Goal: Information Seeking & Learning: Learn about a topic

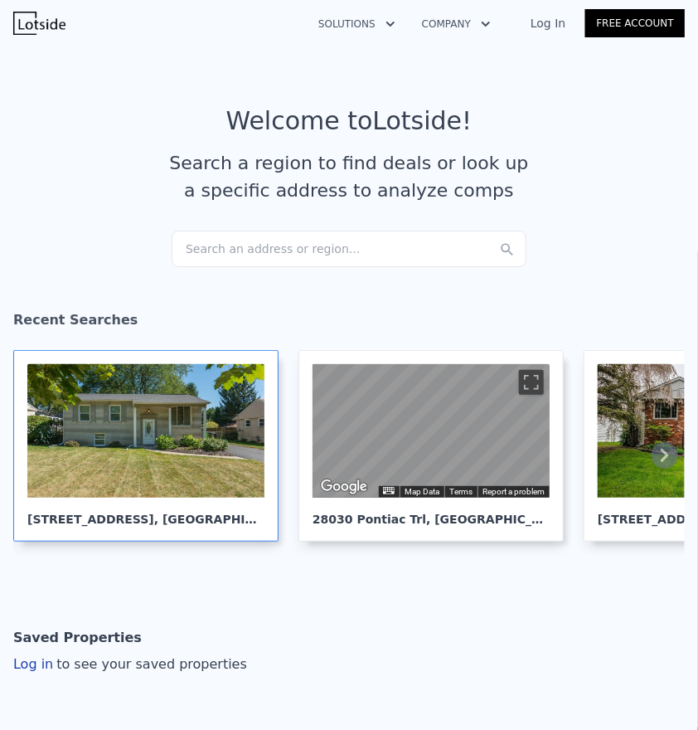
scroll to position [0, 189]
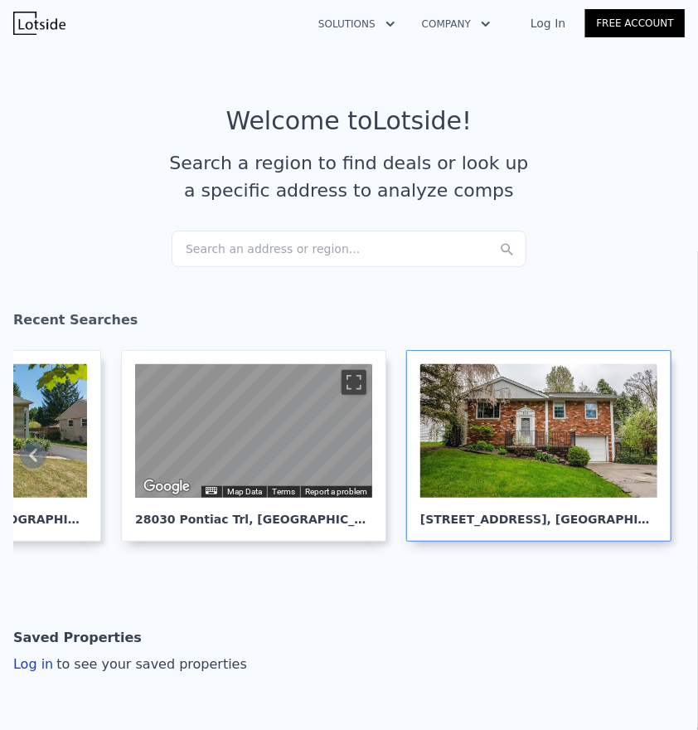
click at [608, 415] on div at bounding box center [538, 430] width 237 height 133
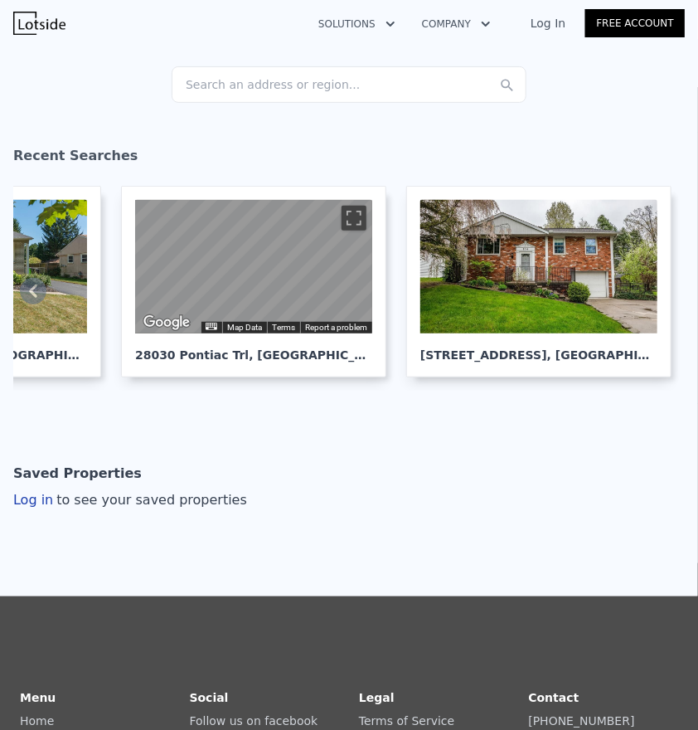
scroll to position [0, 0]
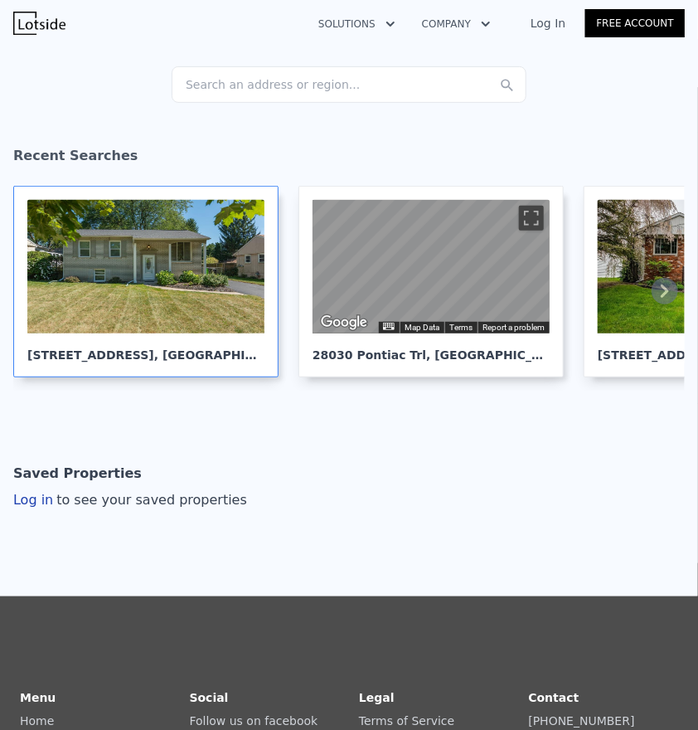
click at [129, 290] on div at bounding box center [145, 266] width 237 height 133
click at [158, 271] on div at bounding box center [145, 266] width 237 height 133
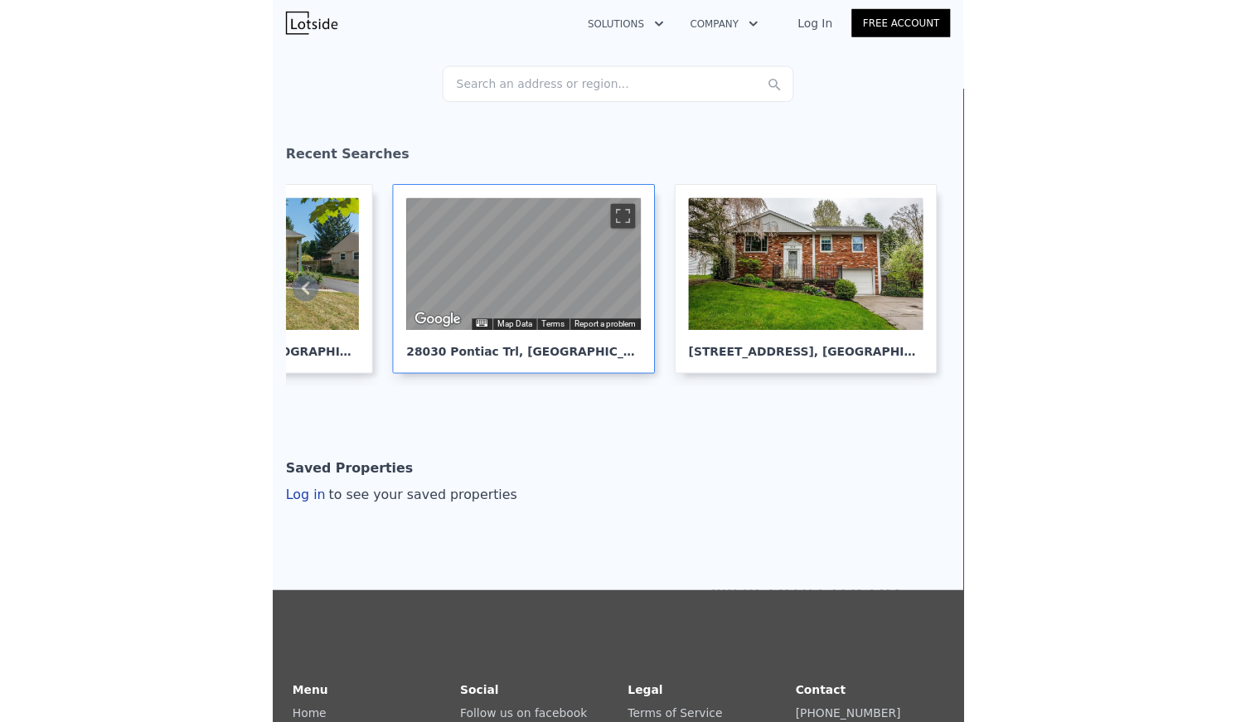
scroll to position [164, 0]
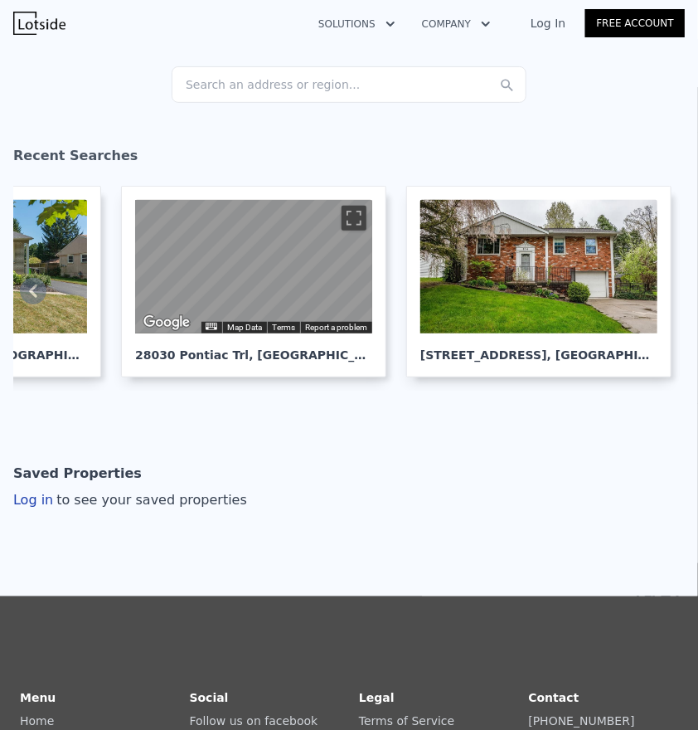
click at [298, 91] on div "Search an address or region..." at bounding box center [349, 84] width 355 height 36
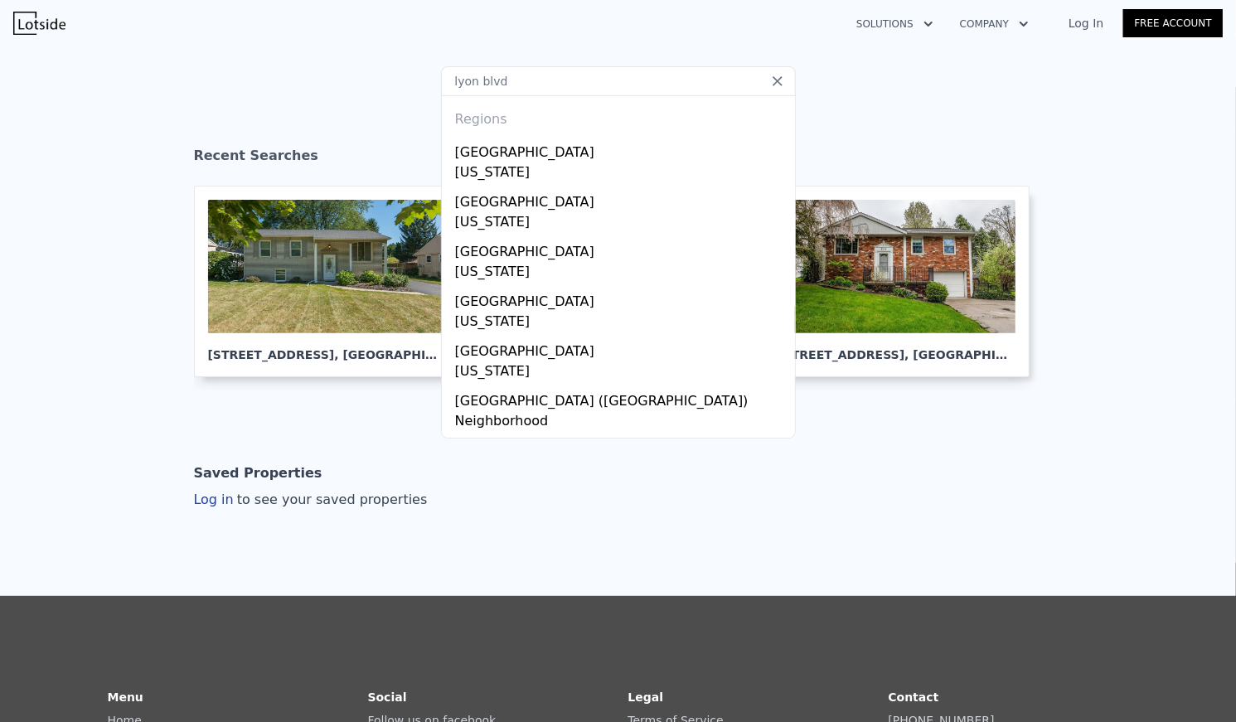
scroll to position [0, 0]
click at [531, 85] on input "lyon blvd" at bounding box center [618, 81] width 355 height 30
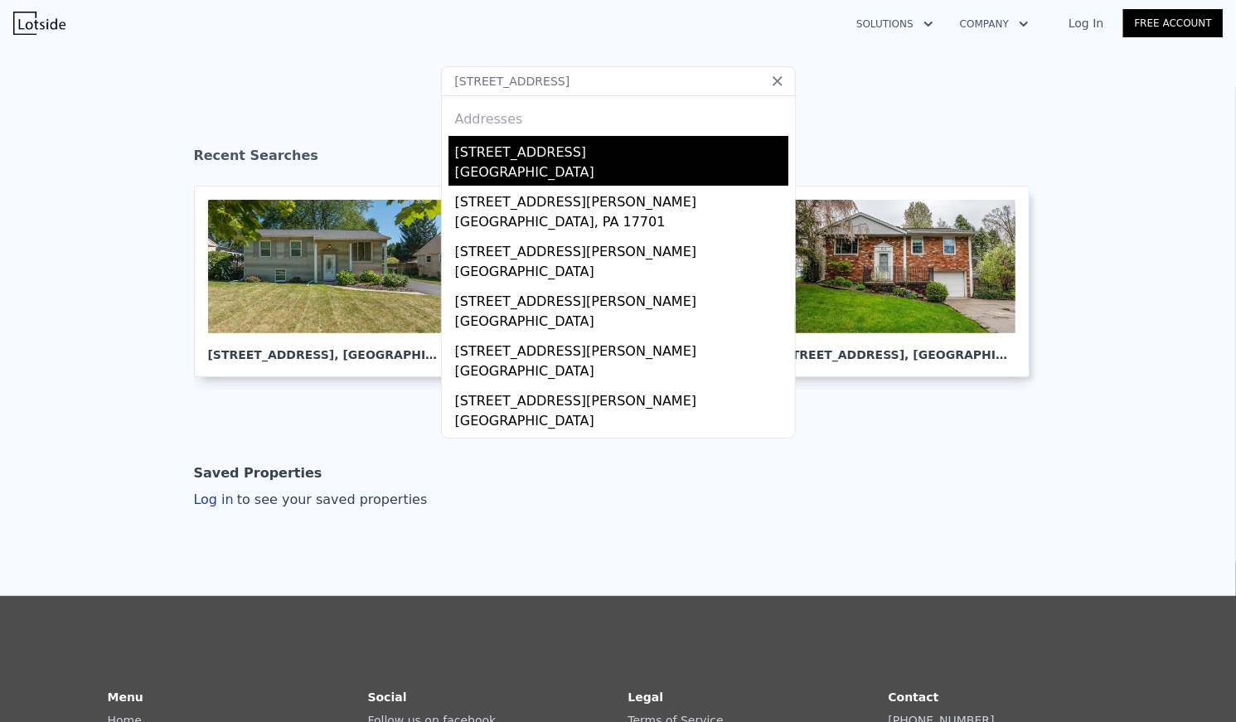
type input "372 lyon blvd"
click at [541, 151] on div "[STREET_ADDRESS]" at bounding box center [621, 149] width 333 height 27
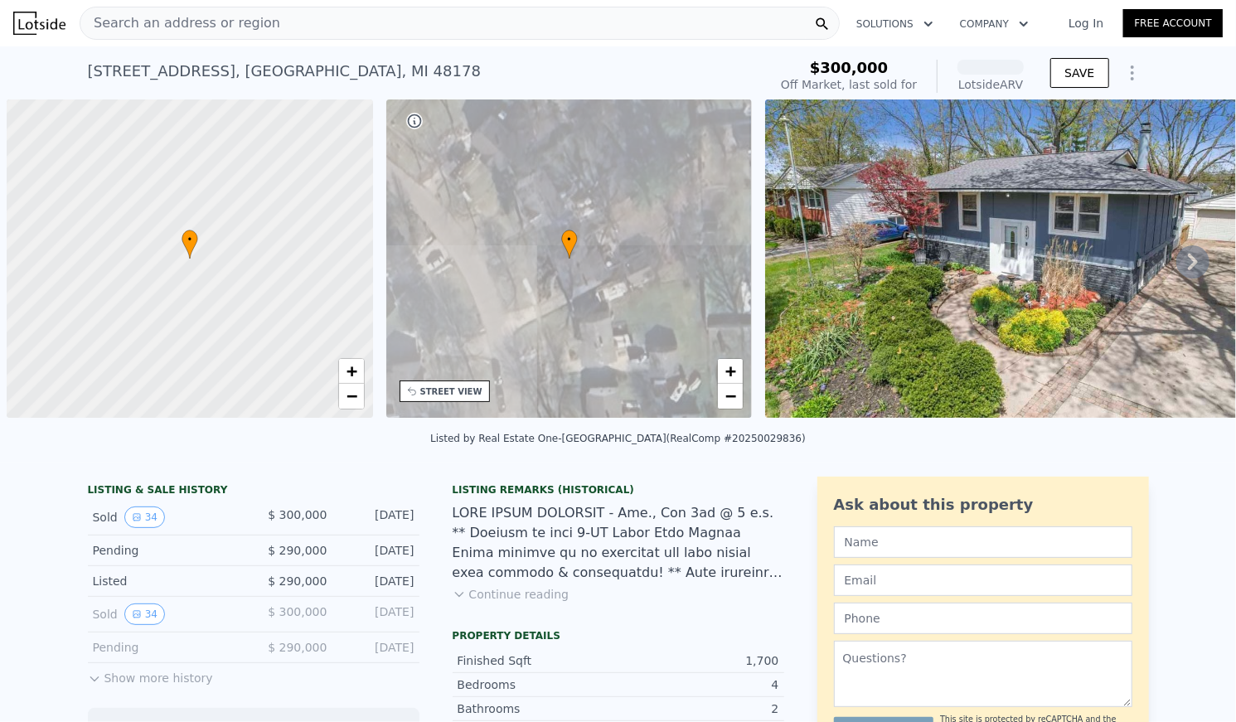
scroll to position [0, 6]
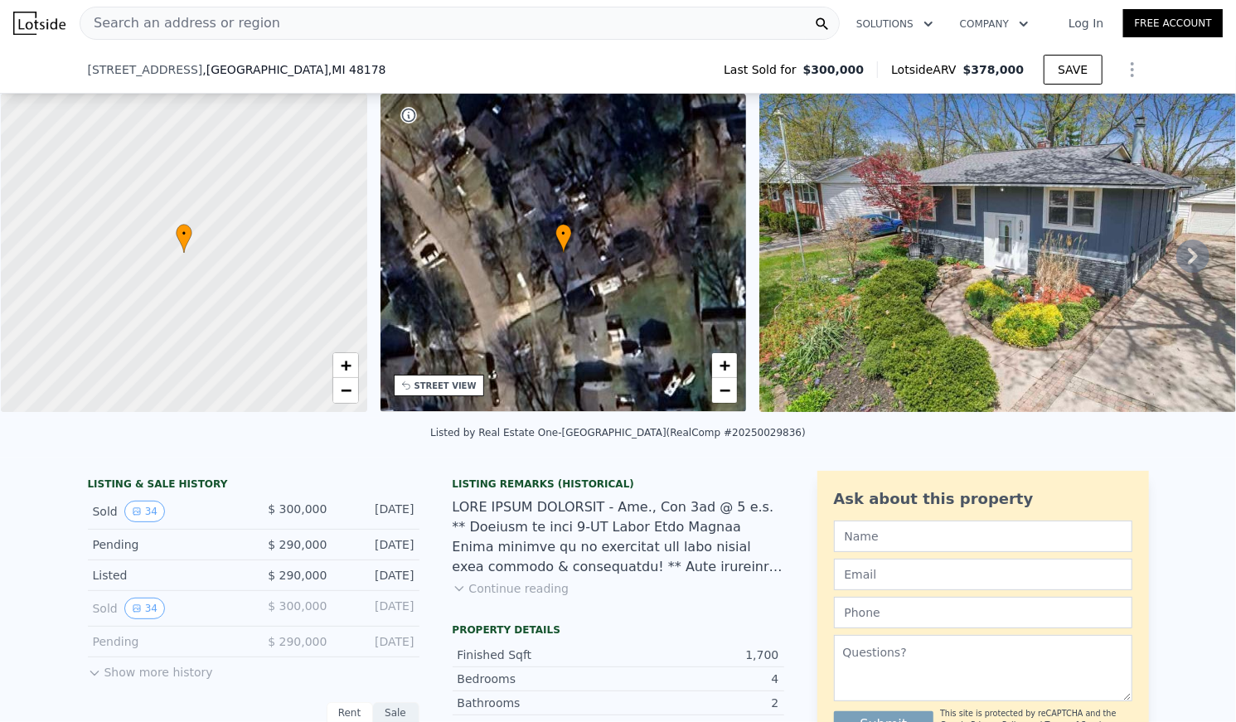
click at [501, 580] on button "Continue reading" at bounding box center [511, 588] width 117 height 17
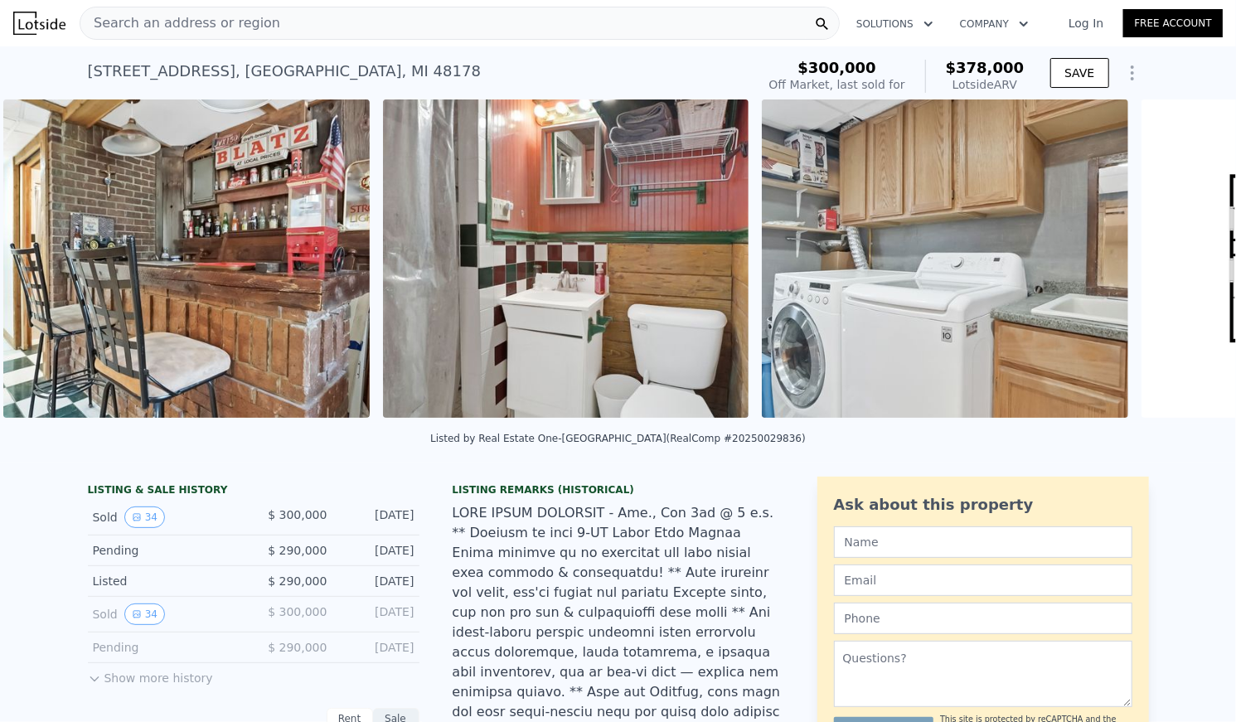
scroll to position [0, 10088]
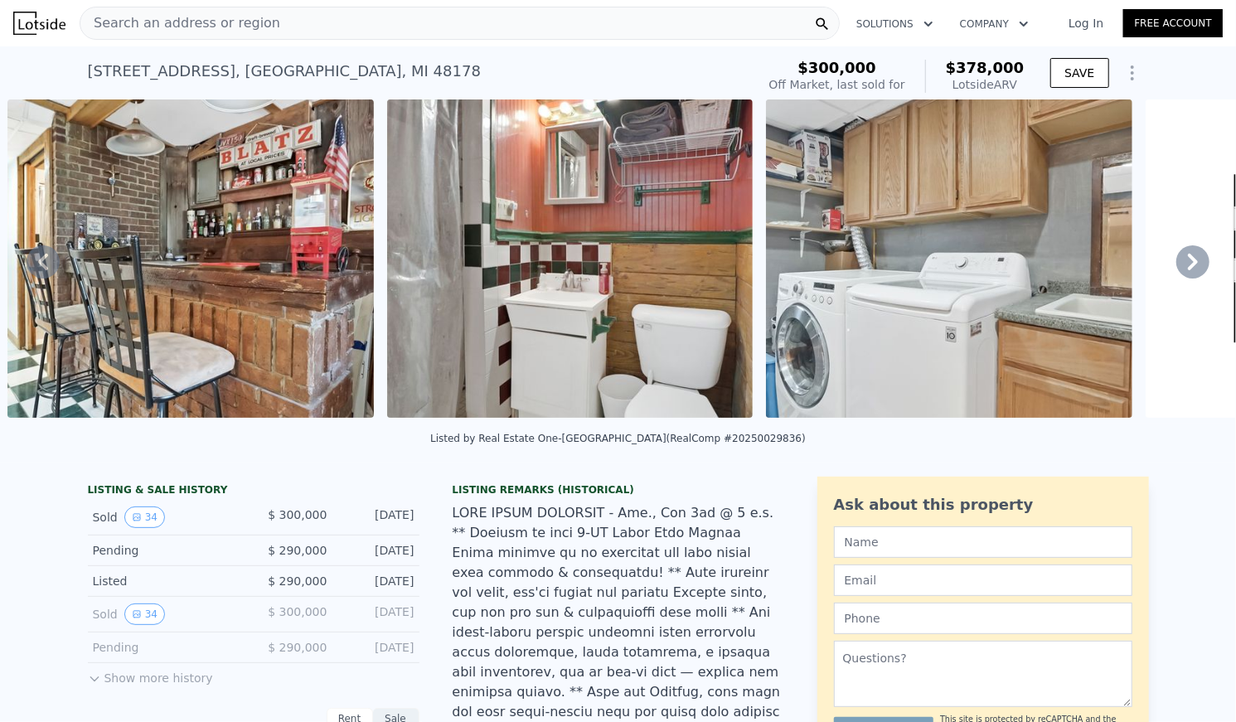
click at [486, 22] on div "Search an address or region" at bounding box center [460, 23] width 760 height 33
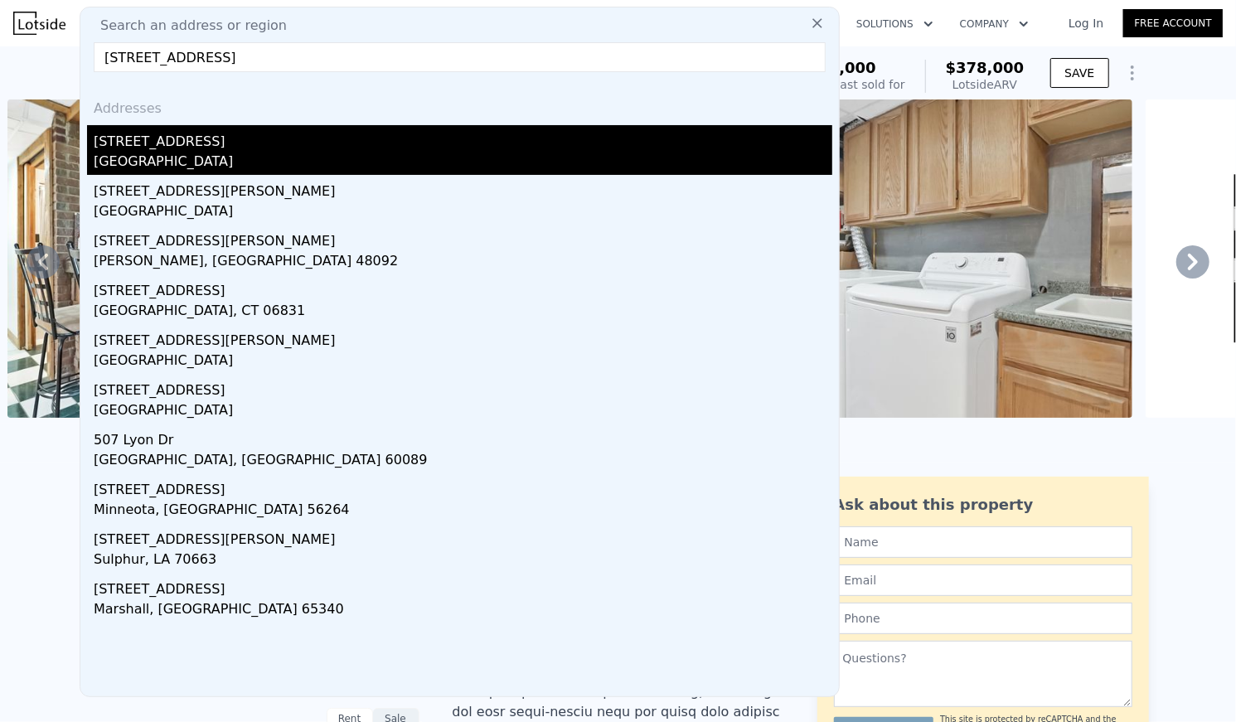
type input "507 lyon blvd"
click at [300, 170] on div "South Lyon, MI 48178" at bounding box center [463, 163] width 739 height 23
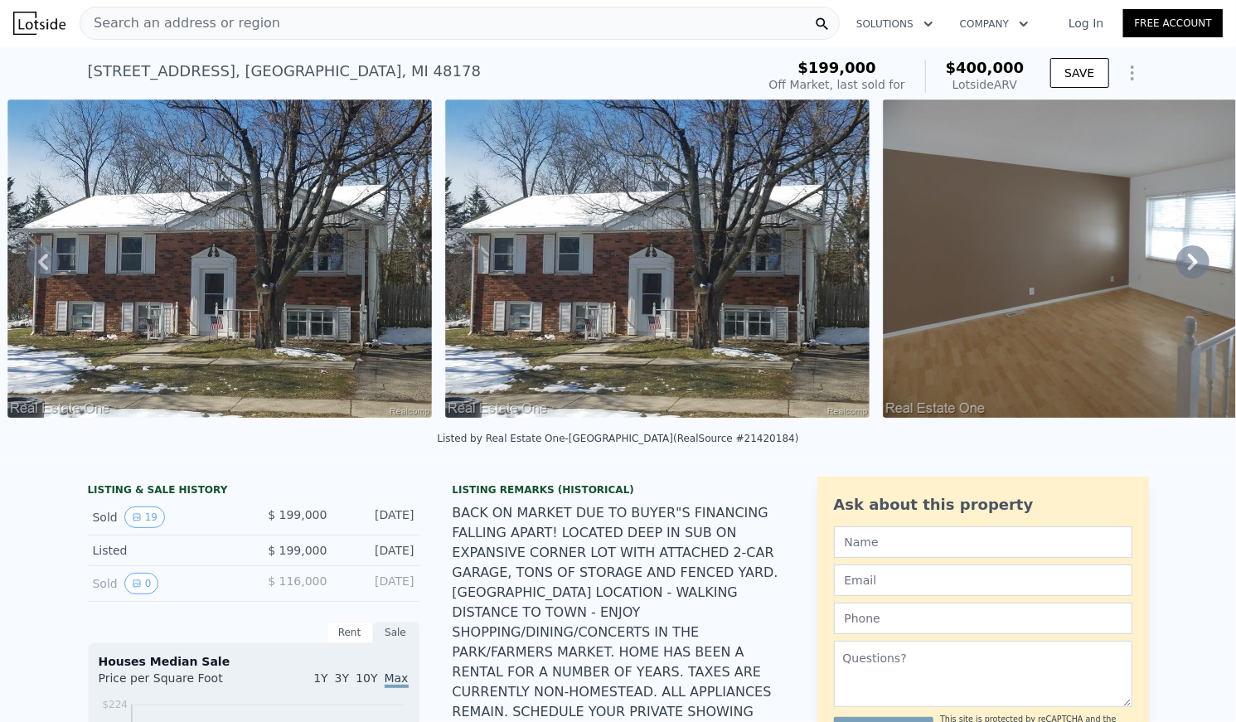
click at [430, 11] on div "Search an address or region" at bounding box center [460, 23] width 760 height 33
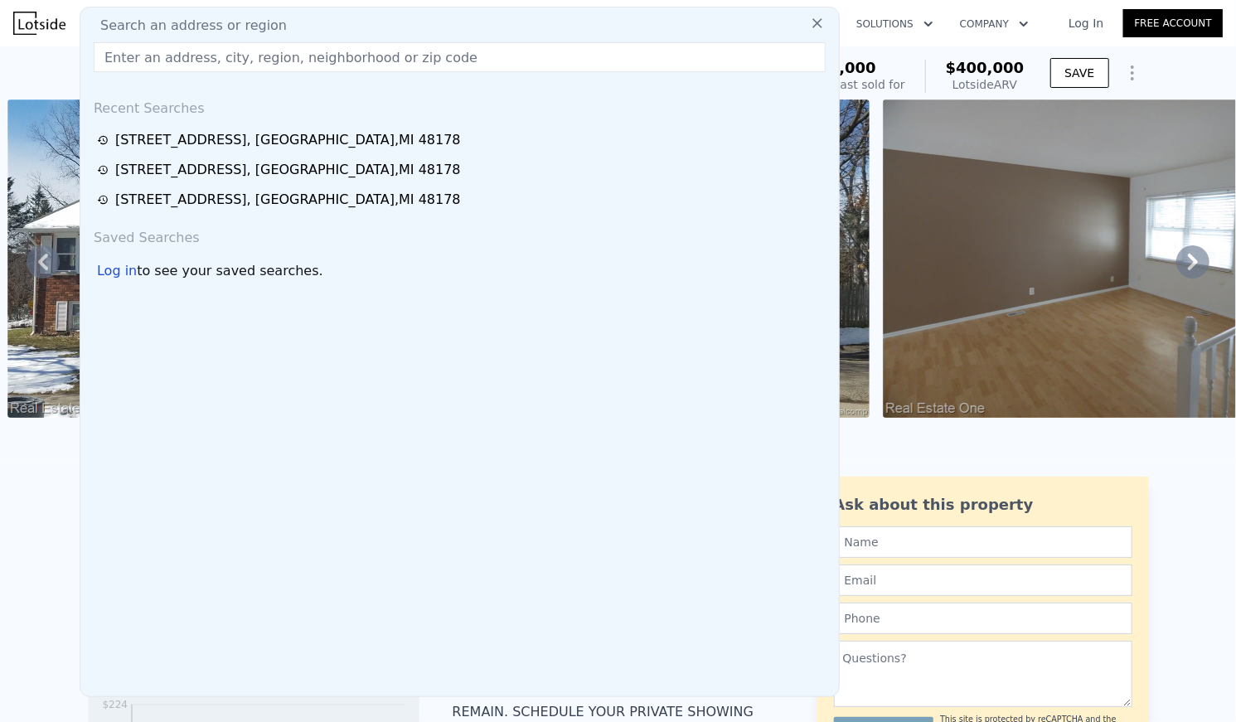
click at [429, 23] on div "Search an address or region" at bounding box center [459, 26] width 745 height 20
click at [320, 62] on input "text" at bounding box center [460, 57] width 732 height 30
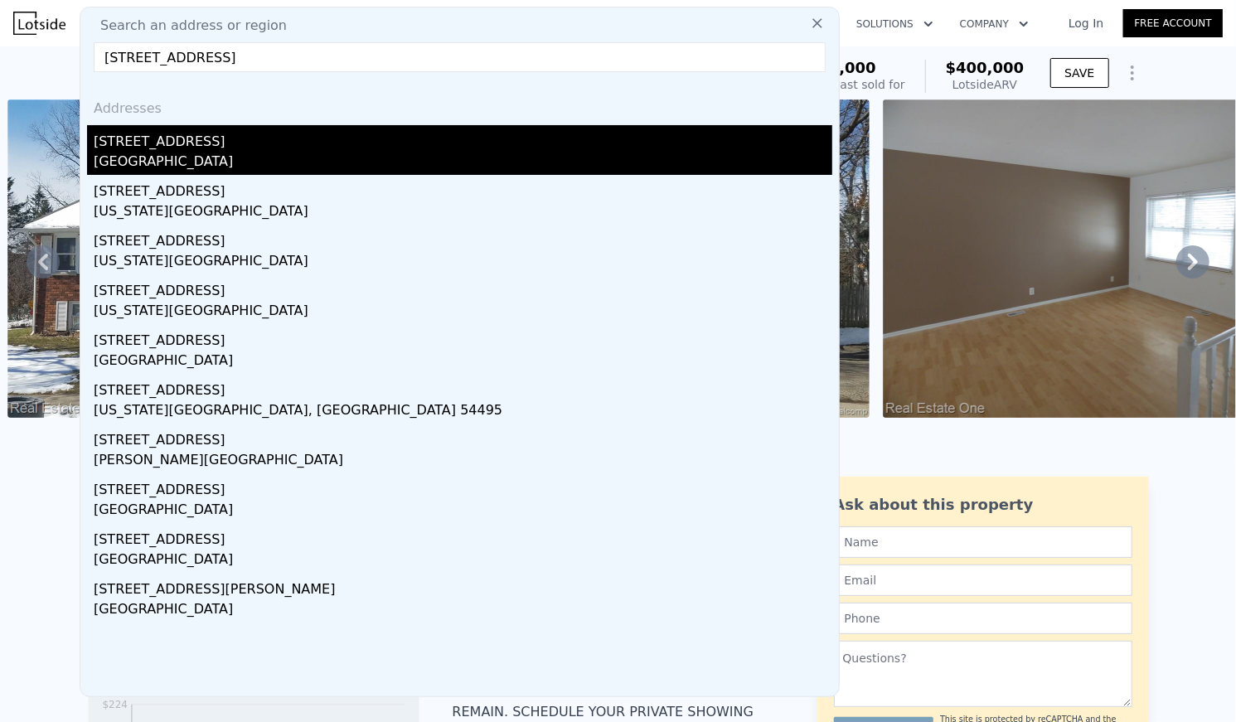
type input "261 lyon blvd"
click at [299, 125] on div "261 Lyon Blvd" at bounding box center [463, 138] width 739 height 27
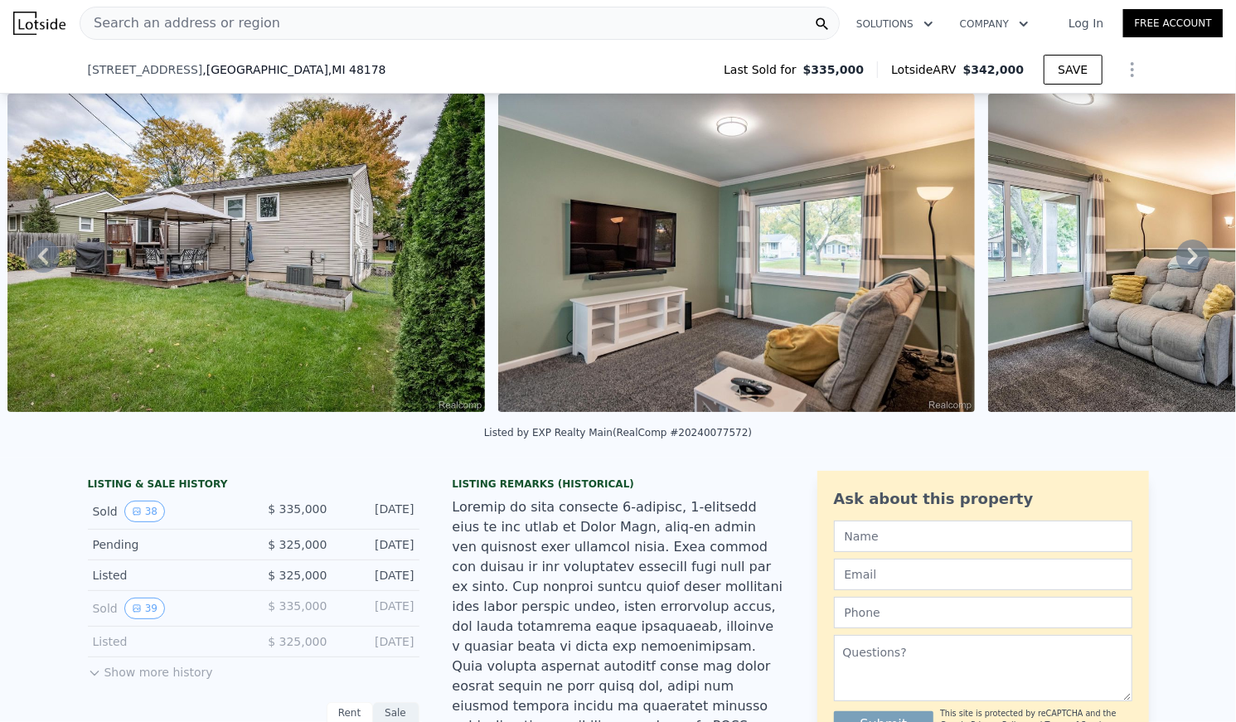
scroll to position [143, 0]
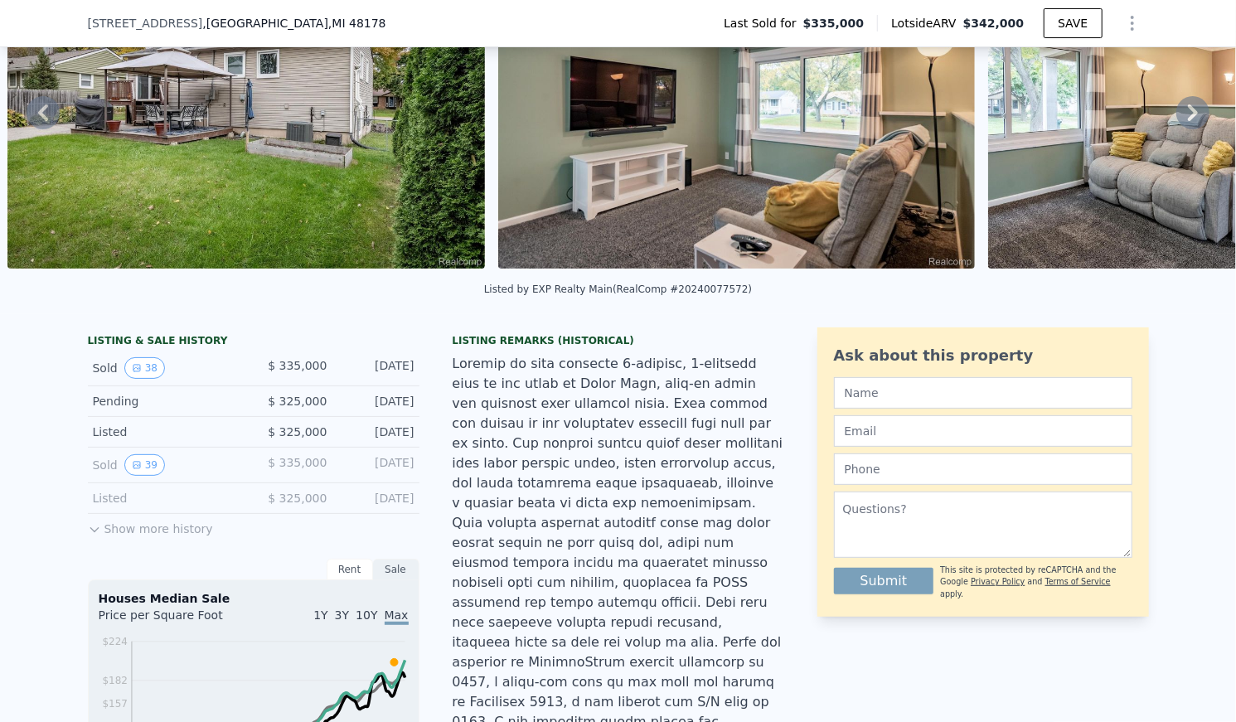
click at [177, 529] on button "Show more history" at bounding box center [150, 525] width 125 height 23
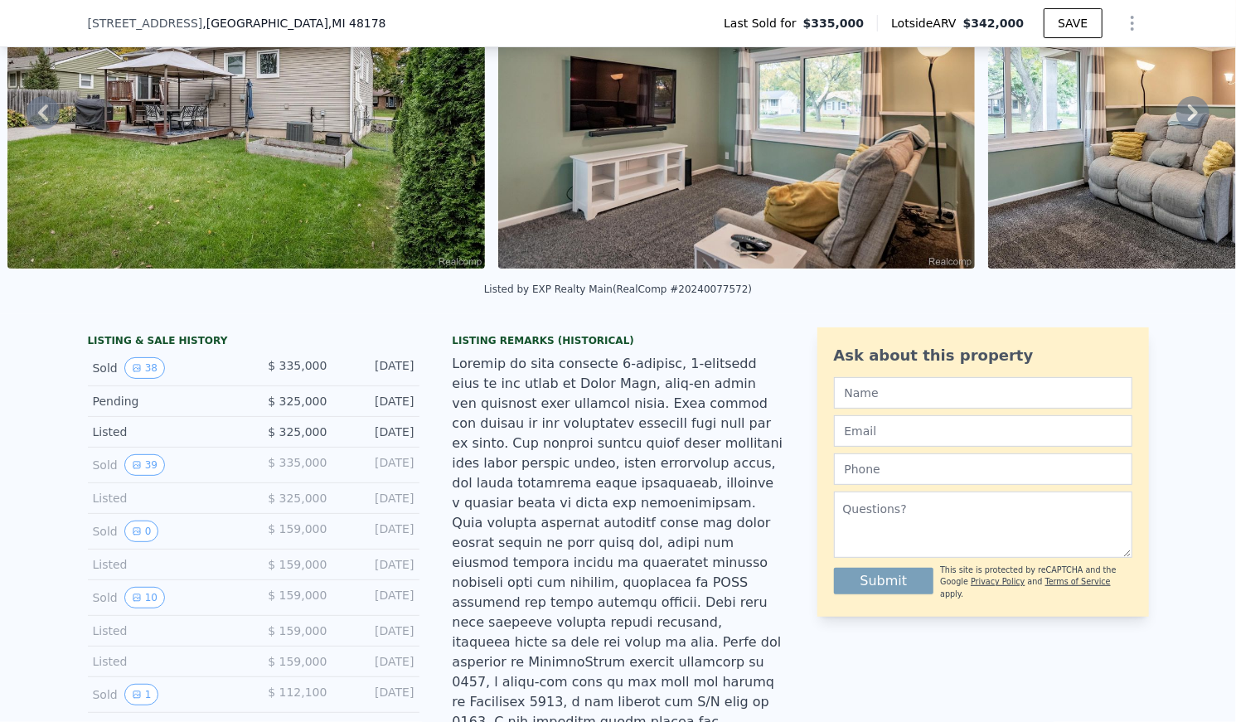
scroll to position [273, 0]
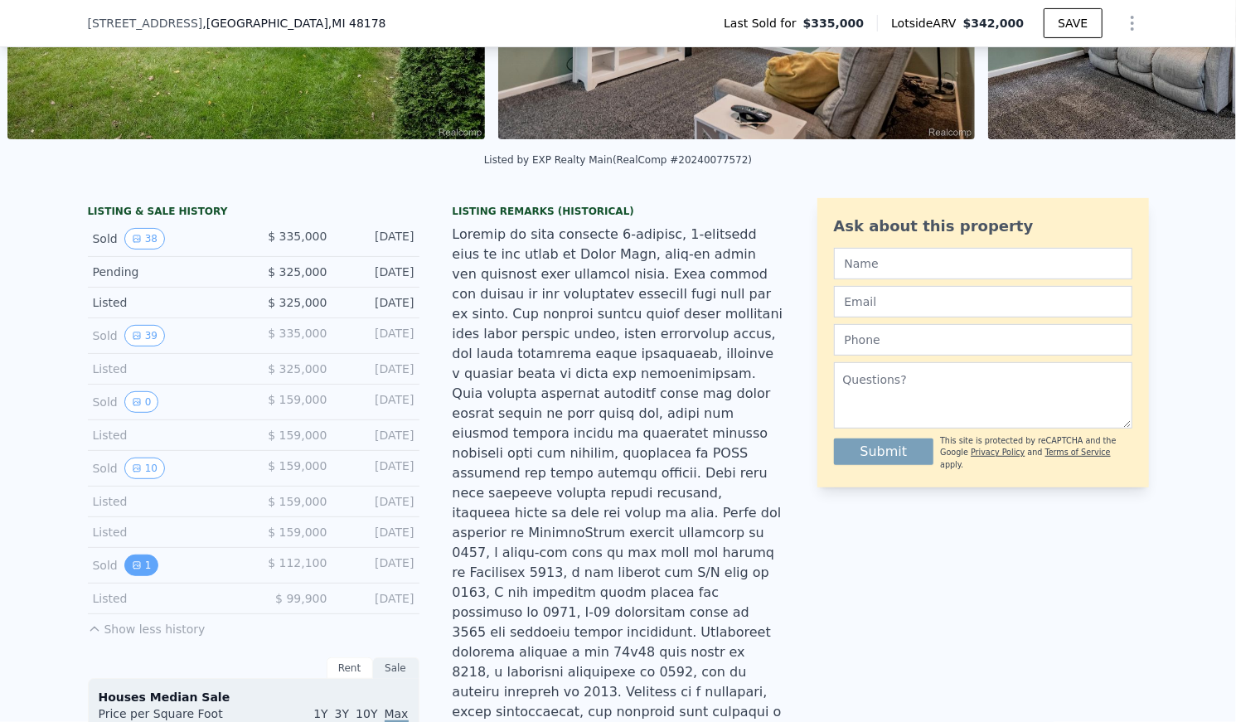
click at [132, 567] on icon "View historical data" at bounding box center [137, 565] width 10 height 10
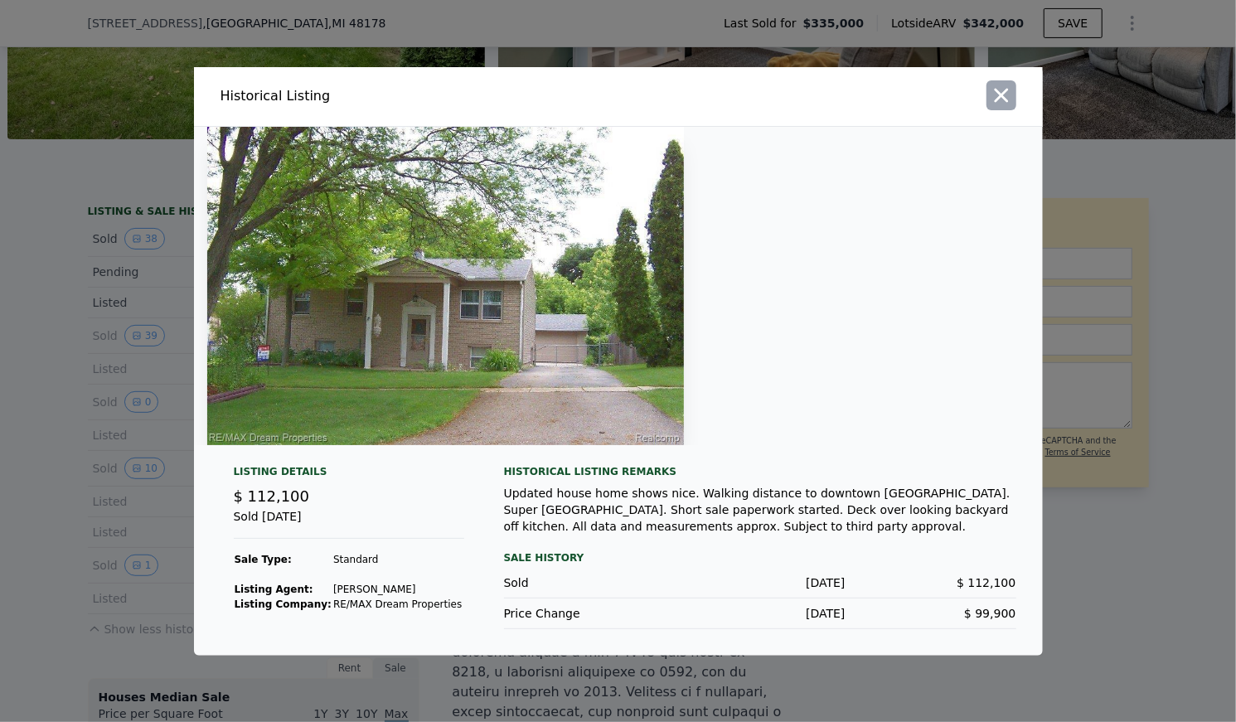
click at [697, 101] on icon "button" at bounding box center [1001, 95] width 23 height 23
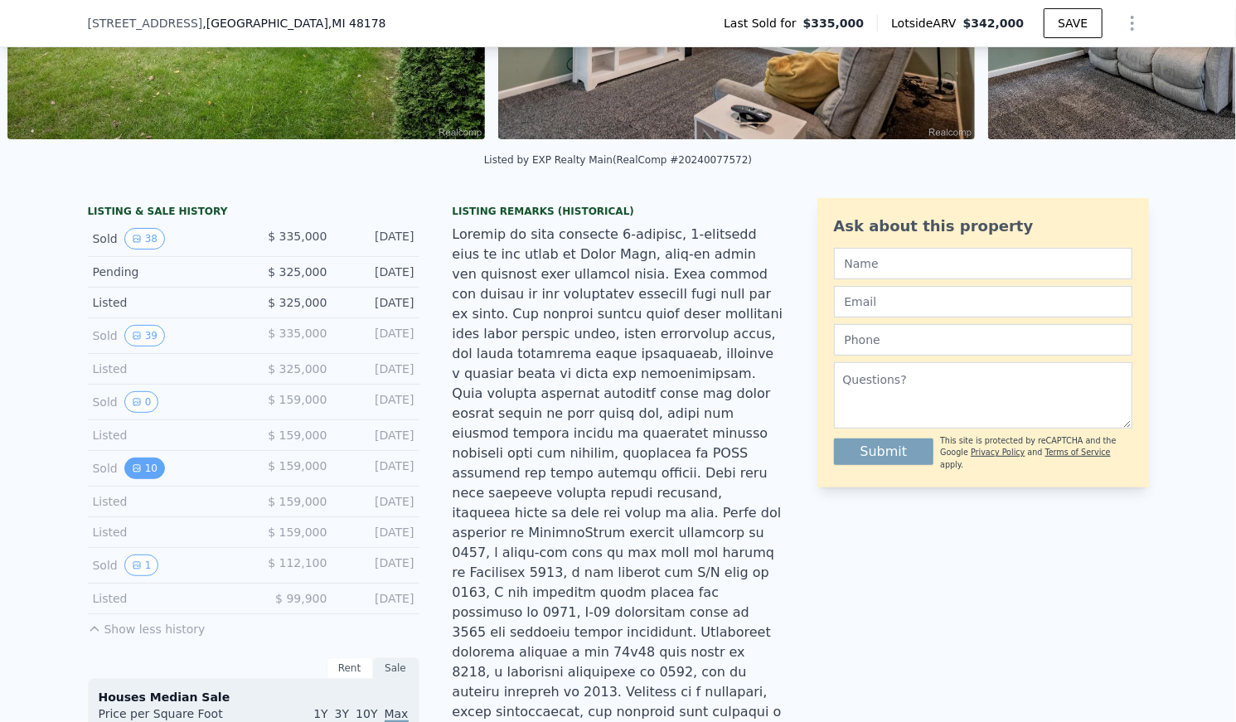
click at [132, 469] on icon "View historical data" at bounding box center [137, 468] width 10 height 10
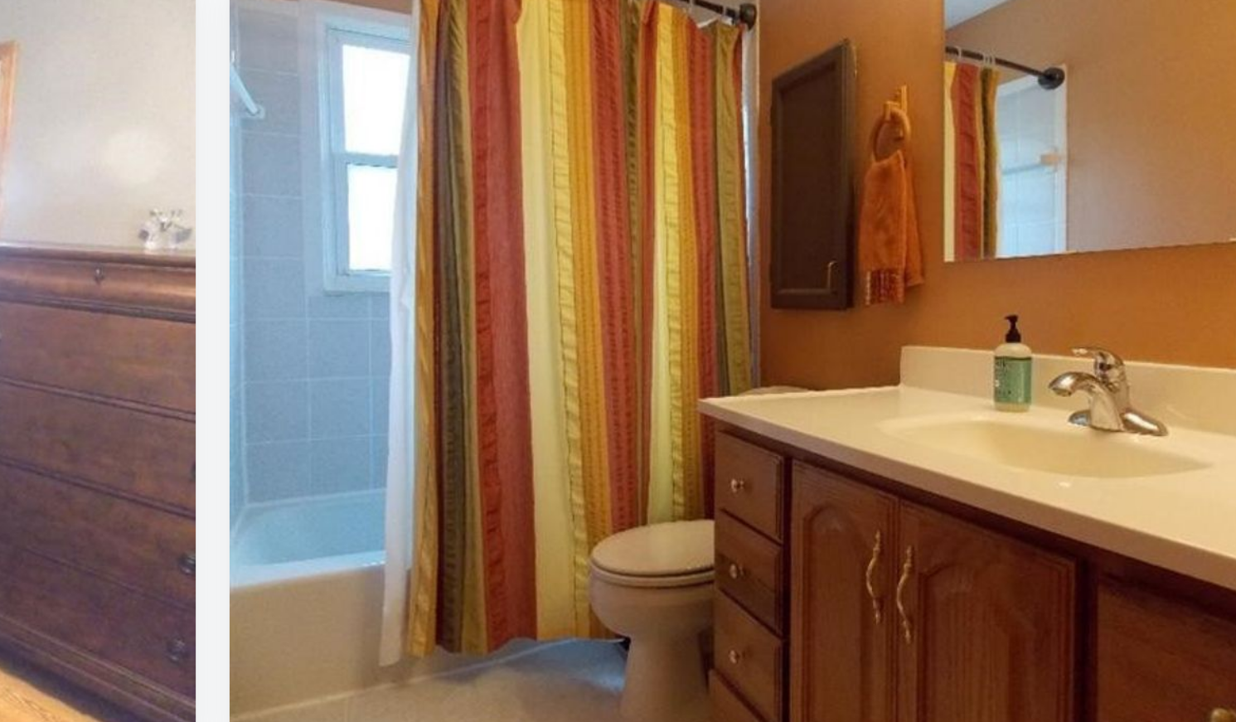
scroll to position [0, 2745]
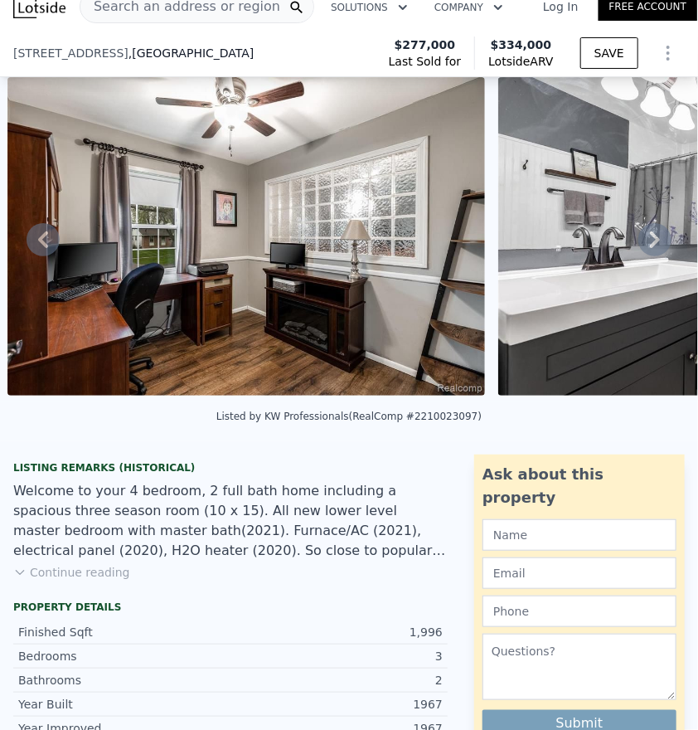
scroll to position [109, 0]
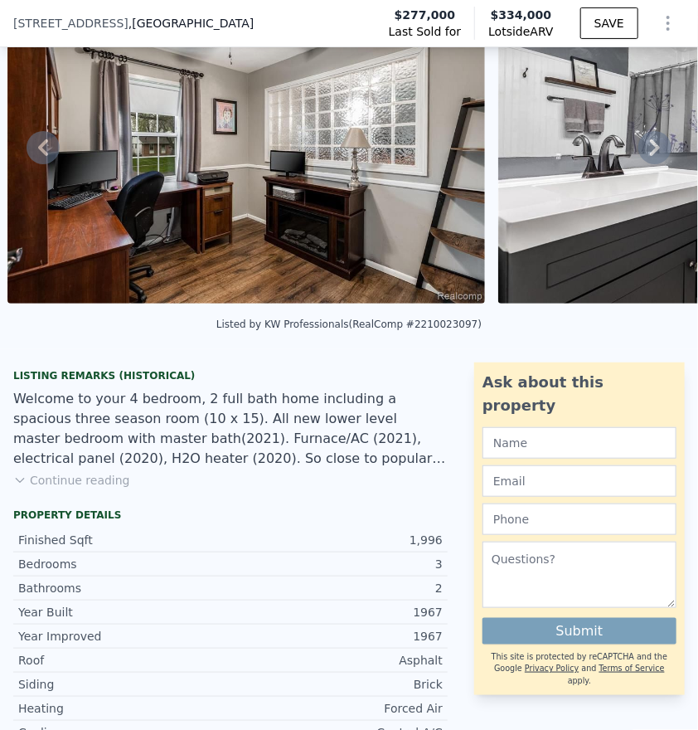
click at [95, 484] on button "Continue reading" at bounding box center [71, 480] width 117 height 17
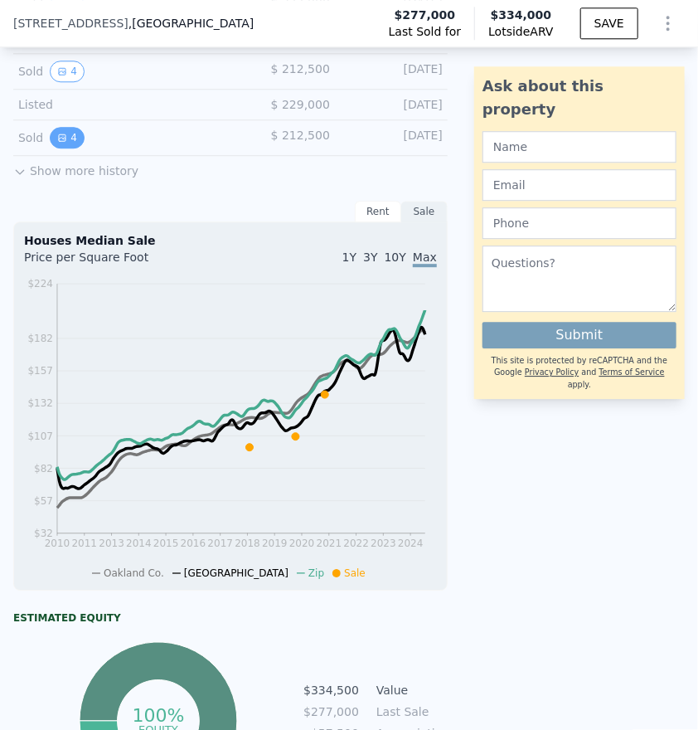
scroll to position [1223, 0]
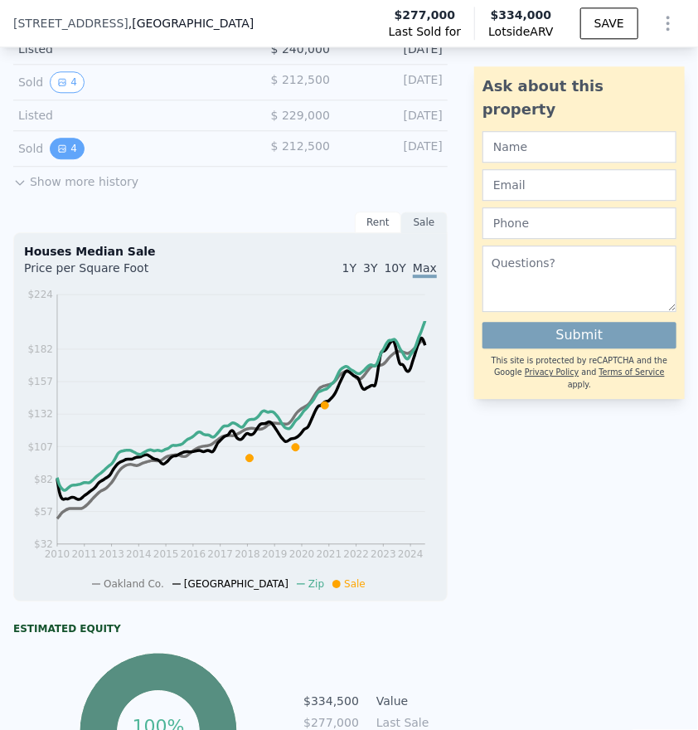
click at [57, 143] on icon "View historical data" at bounding box center [62, 148] width 10 height 10
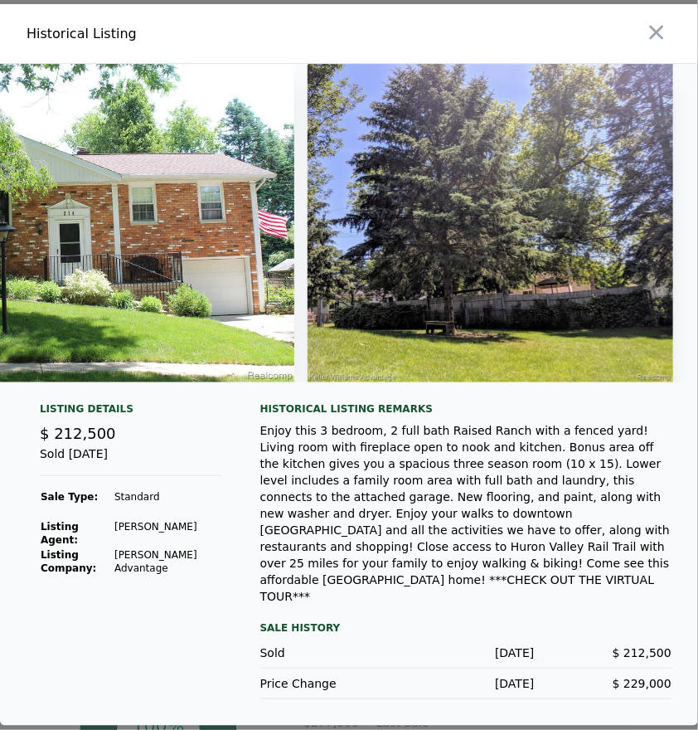
scroll to position [0, 1181]
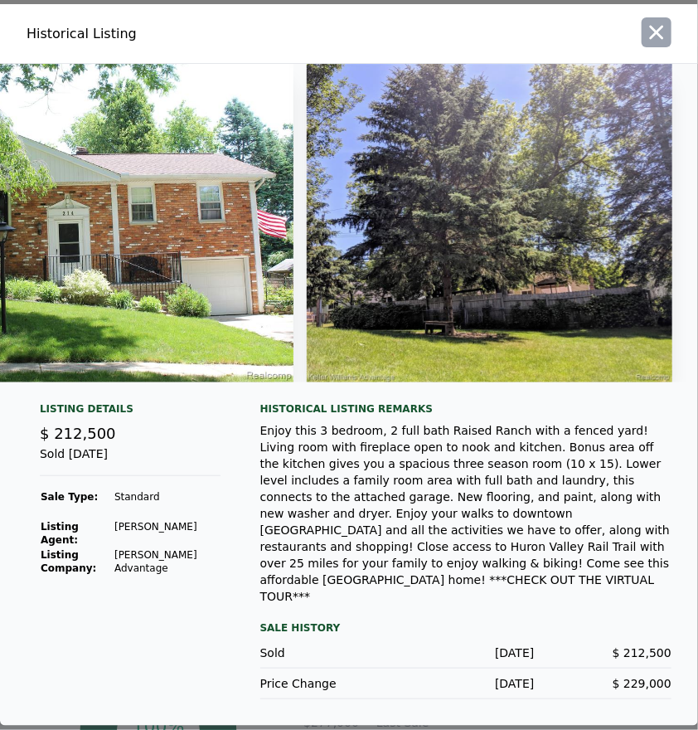
click at [657, 44] on icon "button" at bounding box center [656, 32] width 23 height 23
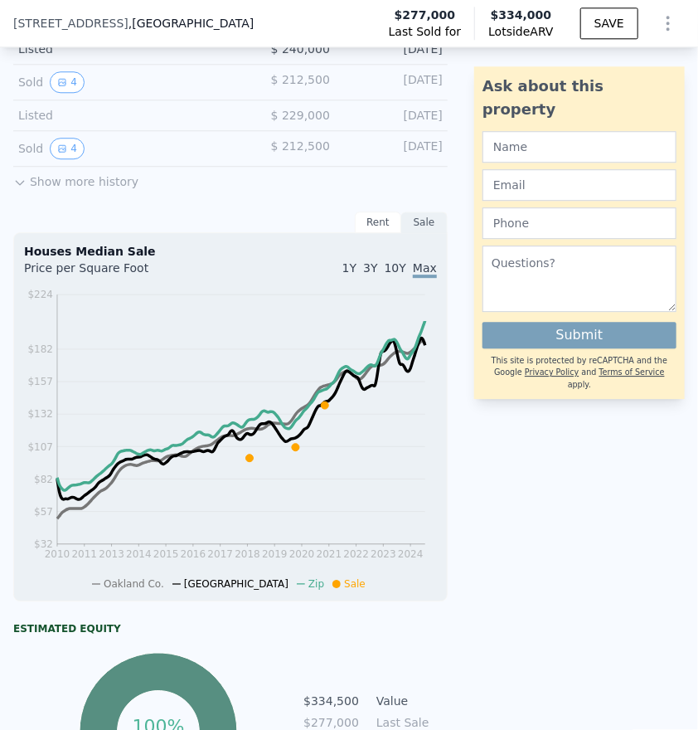
click at [51, 167] on button "Show more history" at bounding box center [75, 178] width 125 height 23
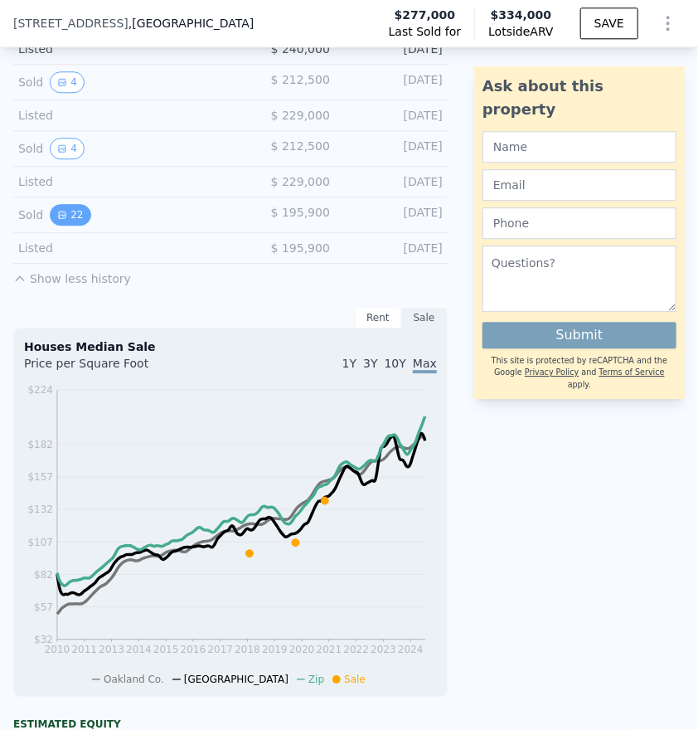
click at [61, 211] on icon "View historical data" at bounding box center [62, 214] width 7 height 7
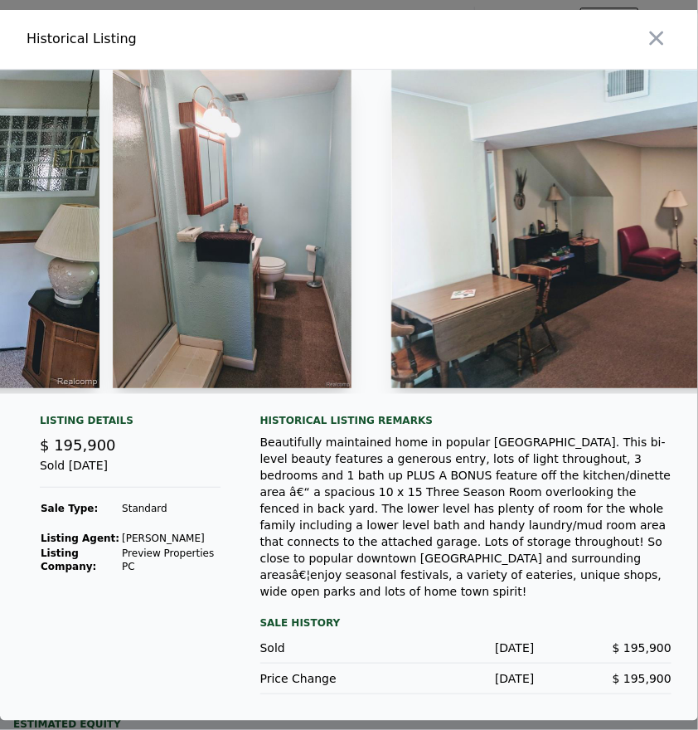
scroll to position [0, 6618]
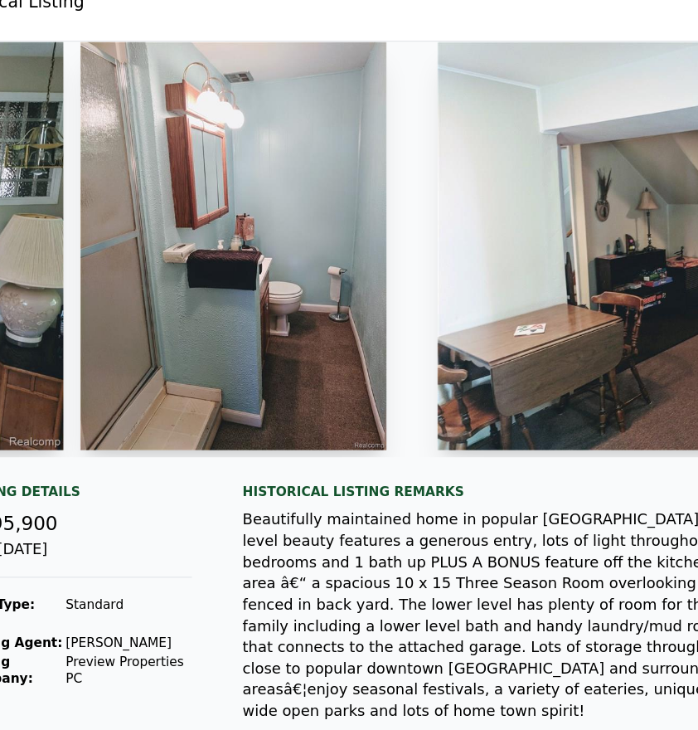
drag, startPoint x: 322, startPoint y: 168, endPoint x: 282, endPoint y: 174, distance: 40.2
click at [282, 174] on img at bounding box center [252, 229] width 239 height 318
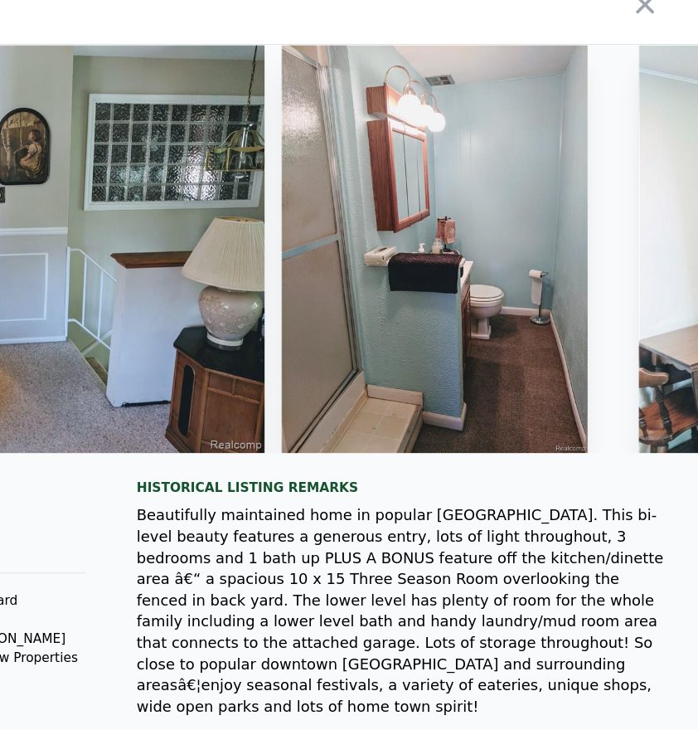
scroll to position [0, 6416]
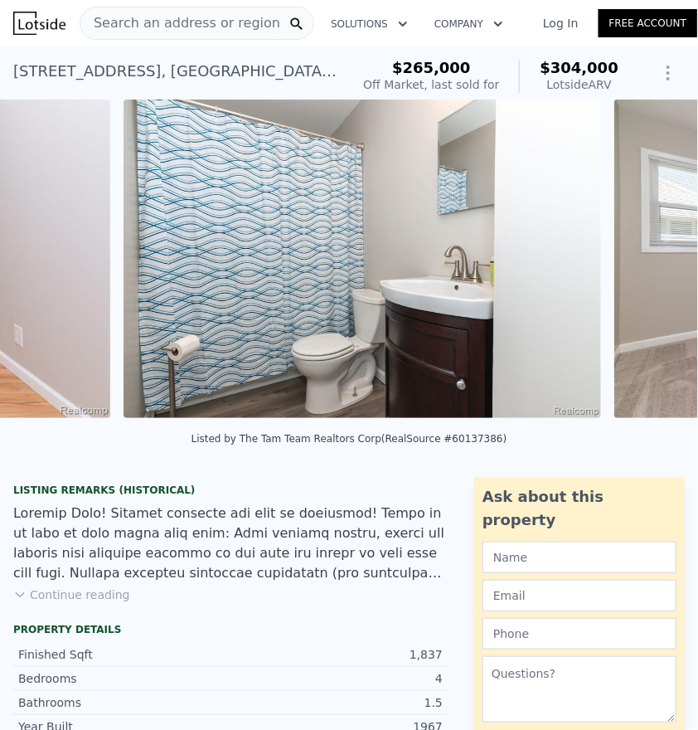
scroll to position [0, 7095]
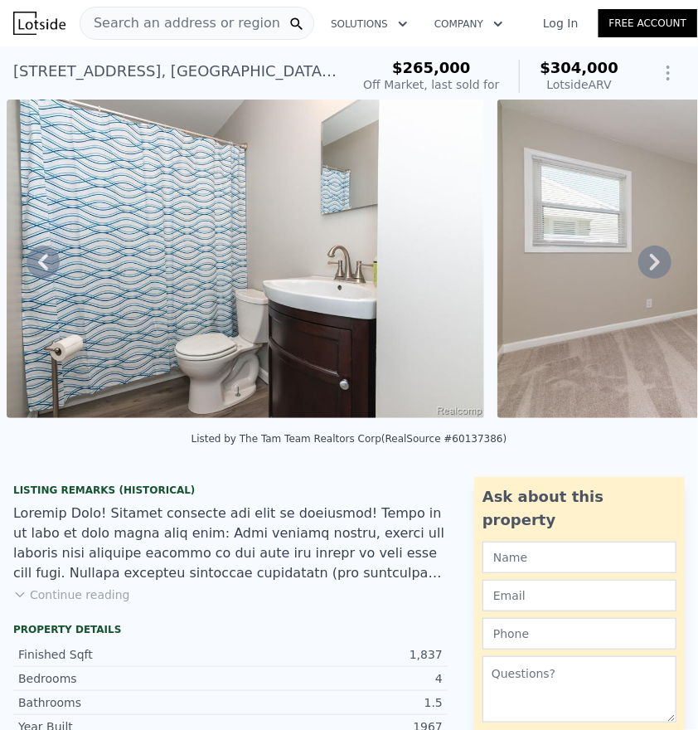
click at [223, 307] on img at bounding box center [246, 258] width 478 height 318
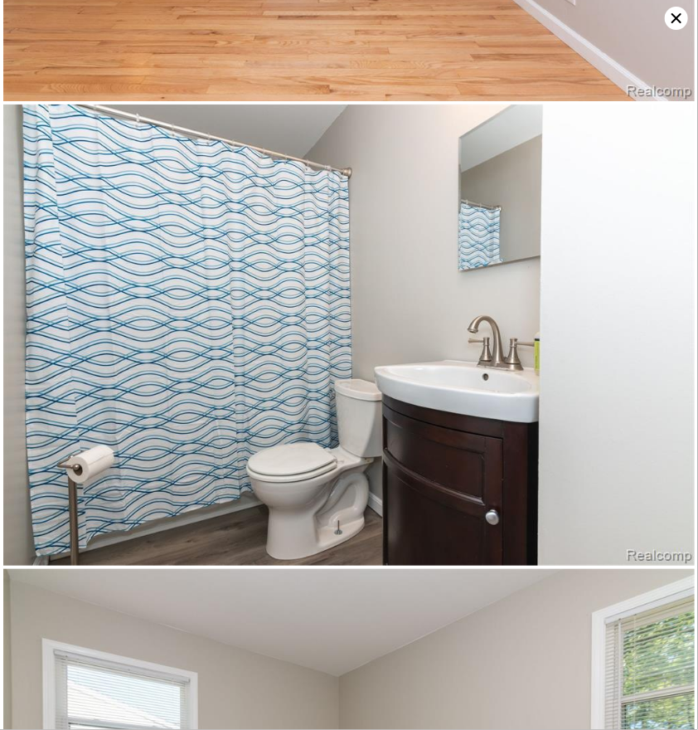
scroll to position [5989, 0]
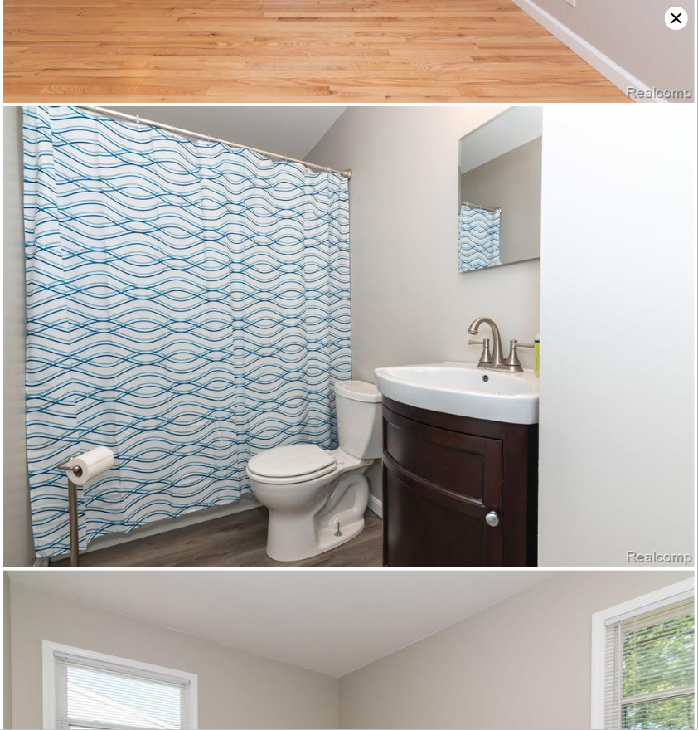
click at [205, 295] on img at bounding box center [348, 336] width 691 height 461
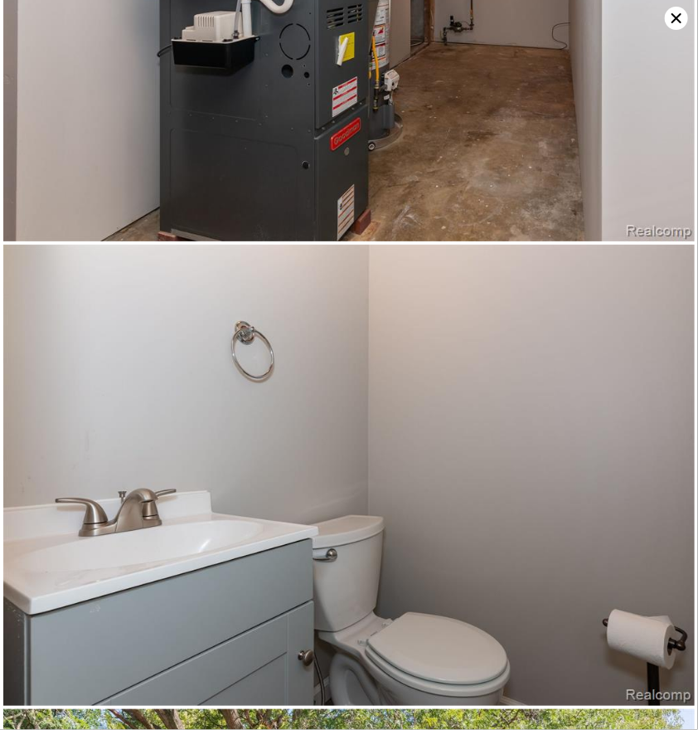
scroll to position [13678, 0]
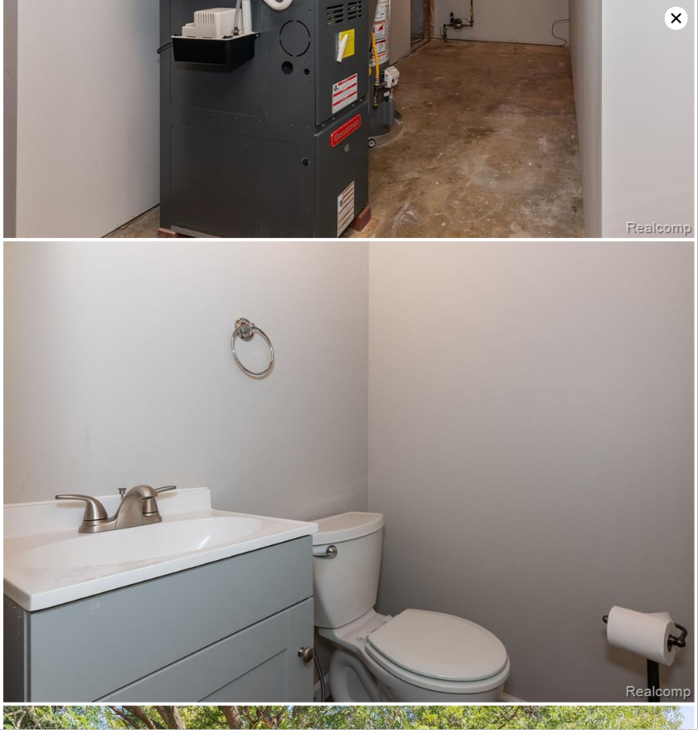
click at [681, 12] on icon at bounding box center [676, 18] width 23 height 23
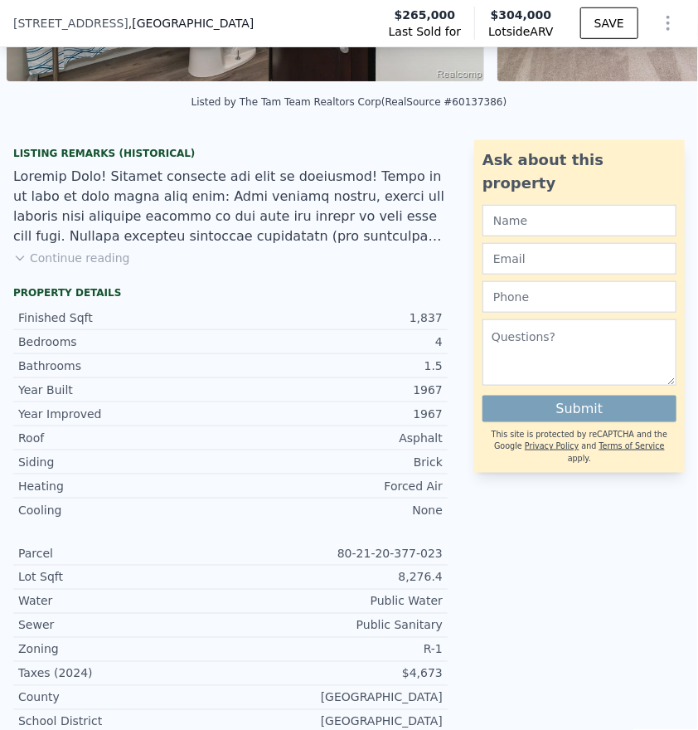
scroll to position [0, 0]
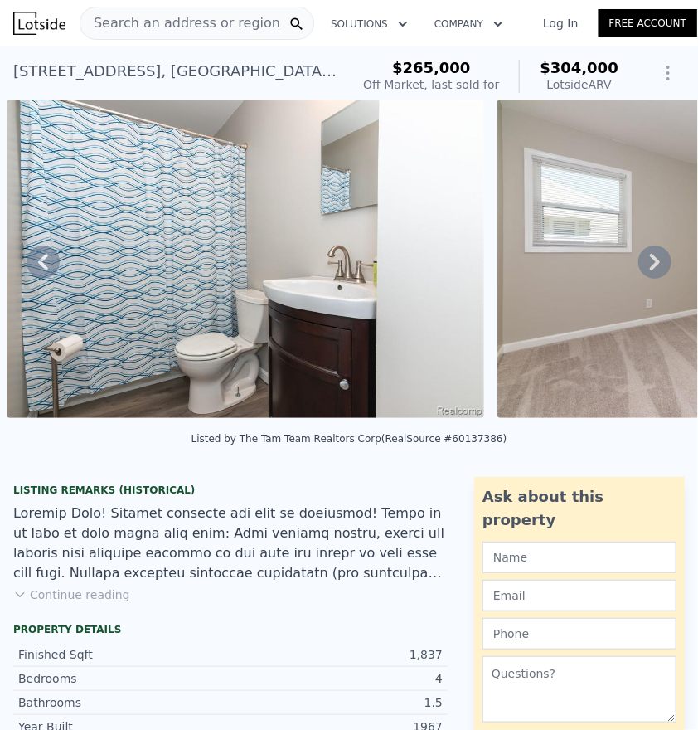
click at [205, 27] on span "Search an address or region" at bounding box center [180, 23] width 200 height 20
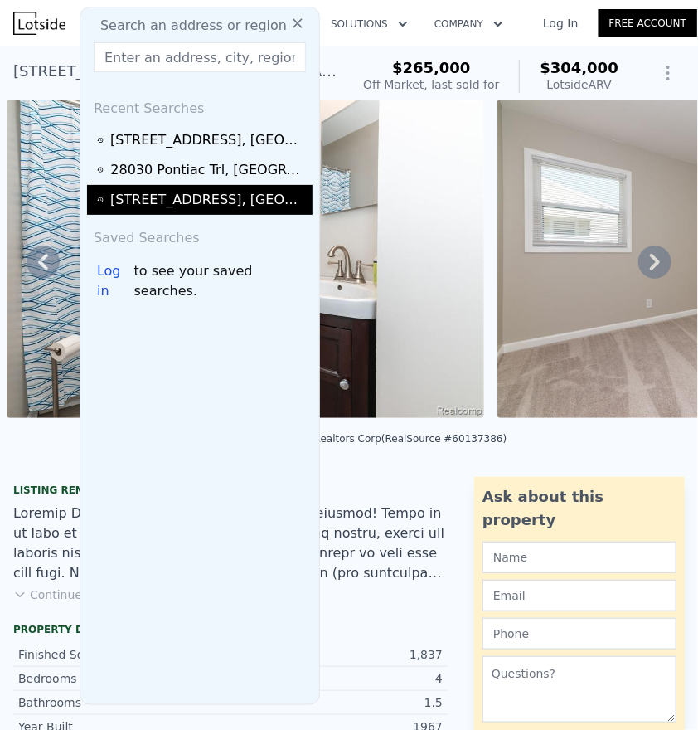
click at [172, 192] on div "214 Lyon Blvd , South Lyon , MI 48178" at bounding box center [208, 200] width 197 height 20
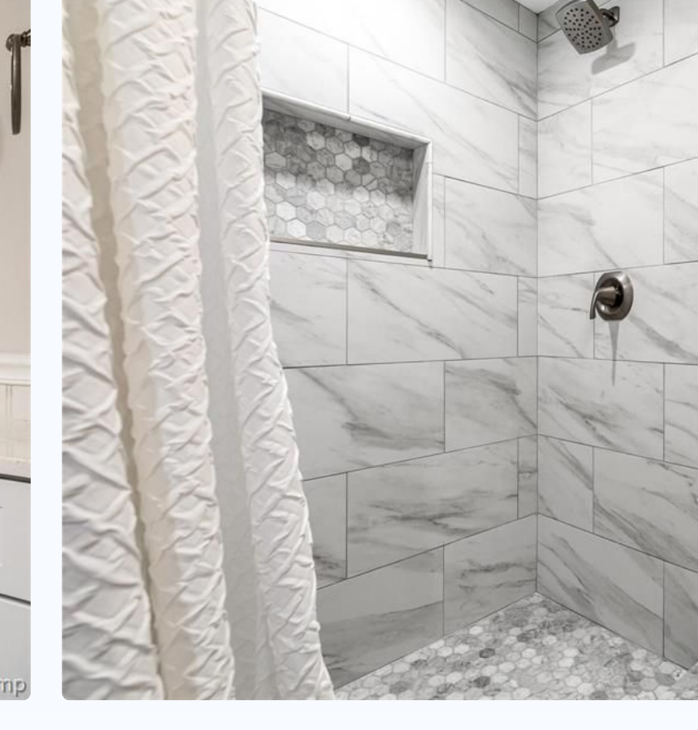
scroll to position [0, 7350]
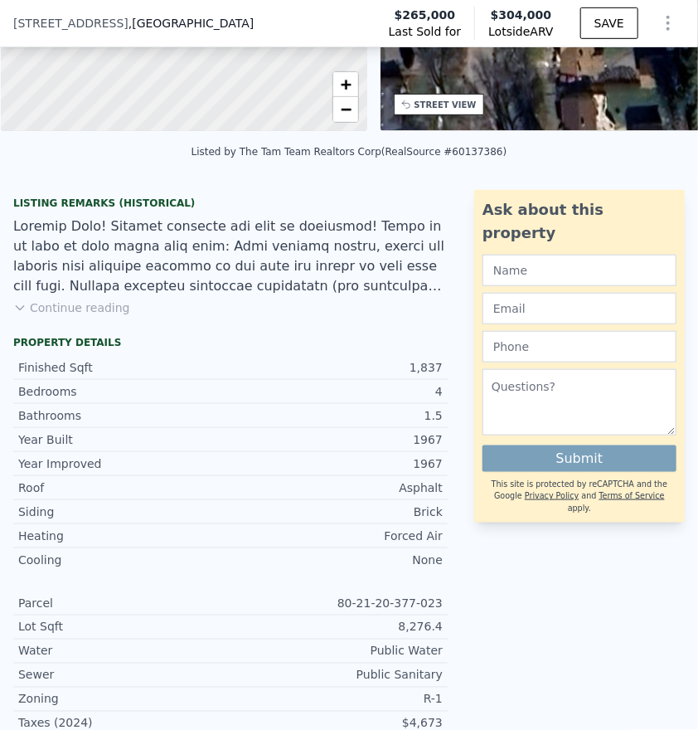
scroll to position [123, 0]
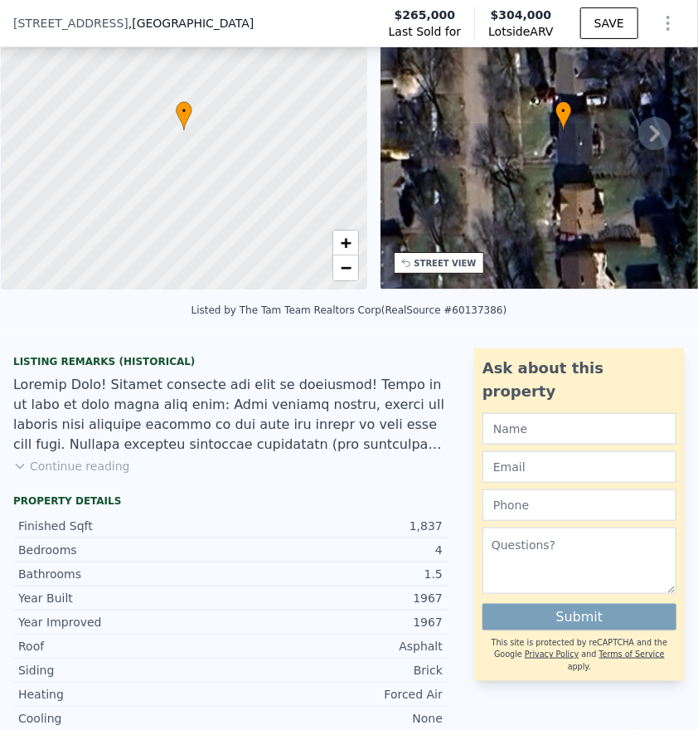
click at [71, 474] on button "Continue reading" at bounding box center [71, 466] width 117 height 17
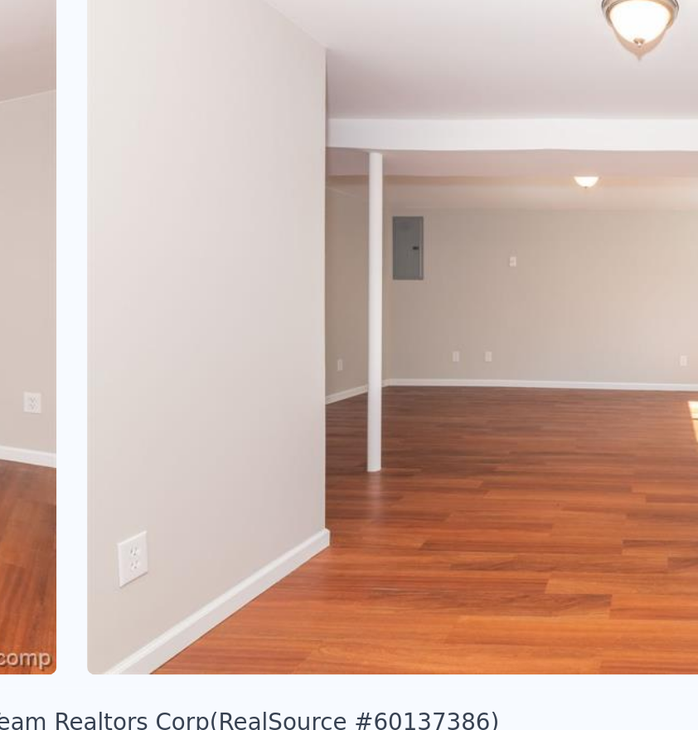
scroll to position [0, 12088]
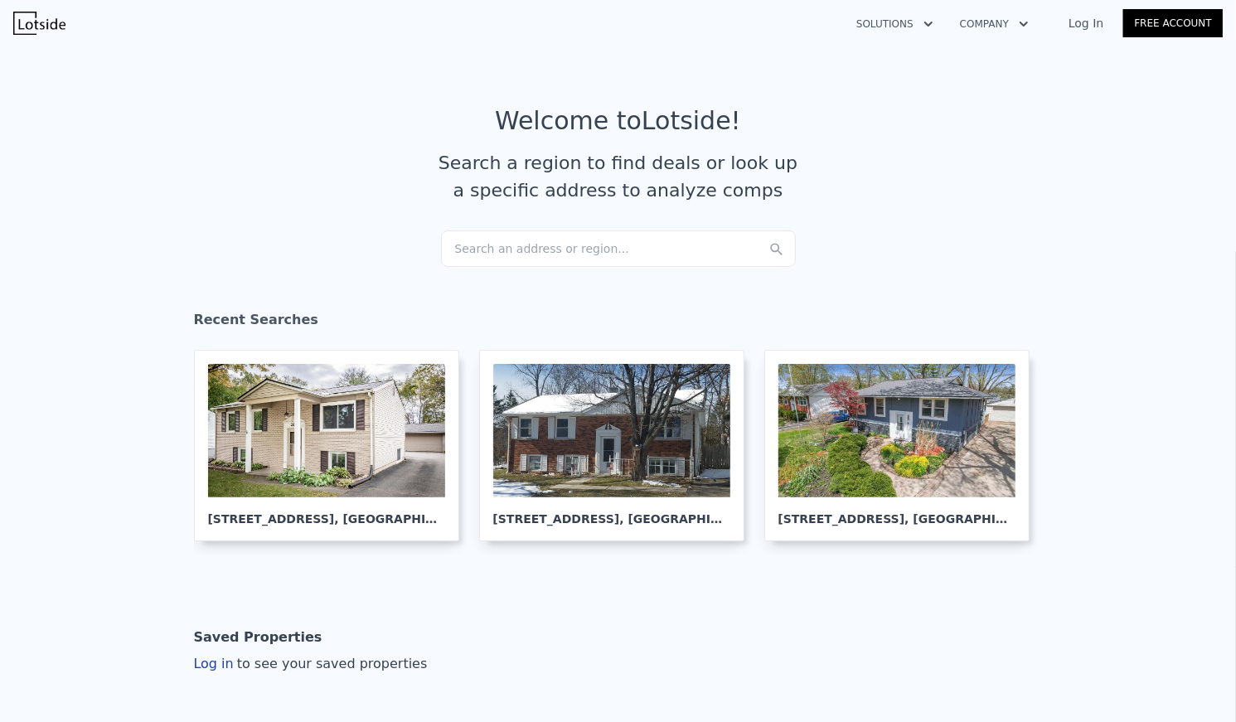
click at [597, 250] on div "Search an address or region..." at bounding box center [618, 248] width 355 height 36
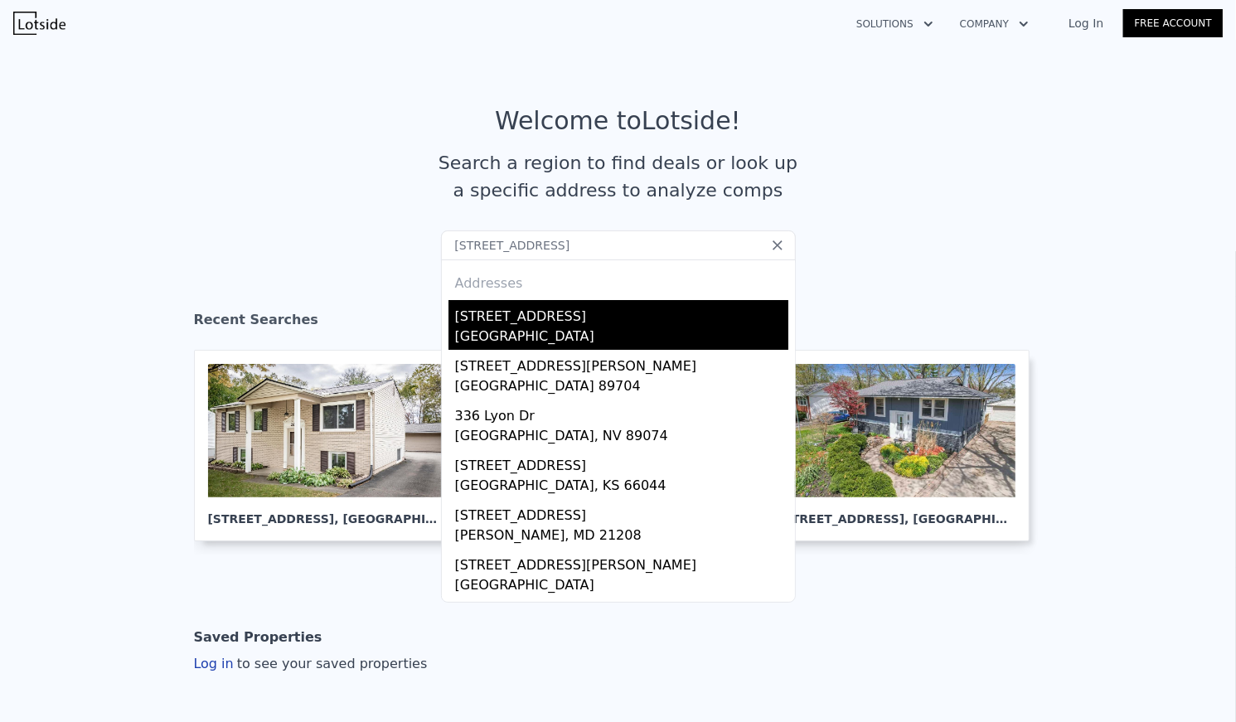
type input "[STREET_ADDRESS]"
click at [548, 342] on div "[GEOGRAPHIC_DATA]" at bounding box center [621, 338] width 333 height 23
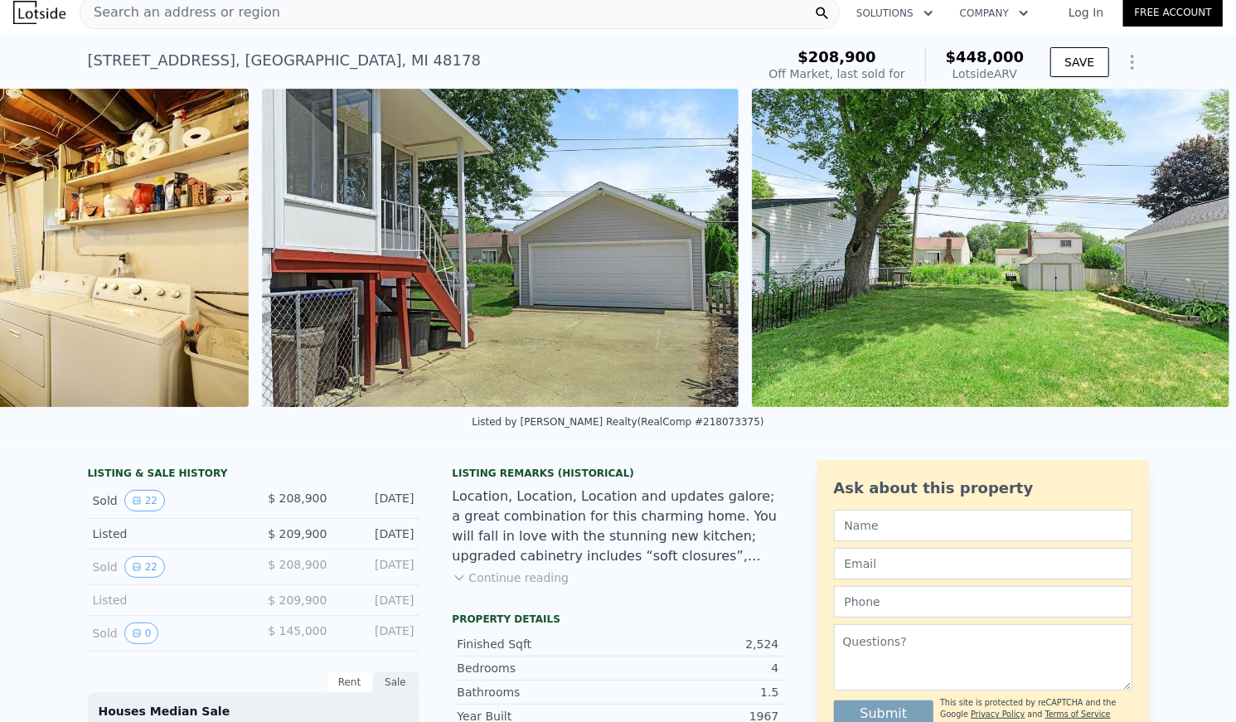
scroll to position [0, 10327]
click at [524, 586] on button "Continue reading" at bounding box center [511, 578] width 117 height 17
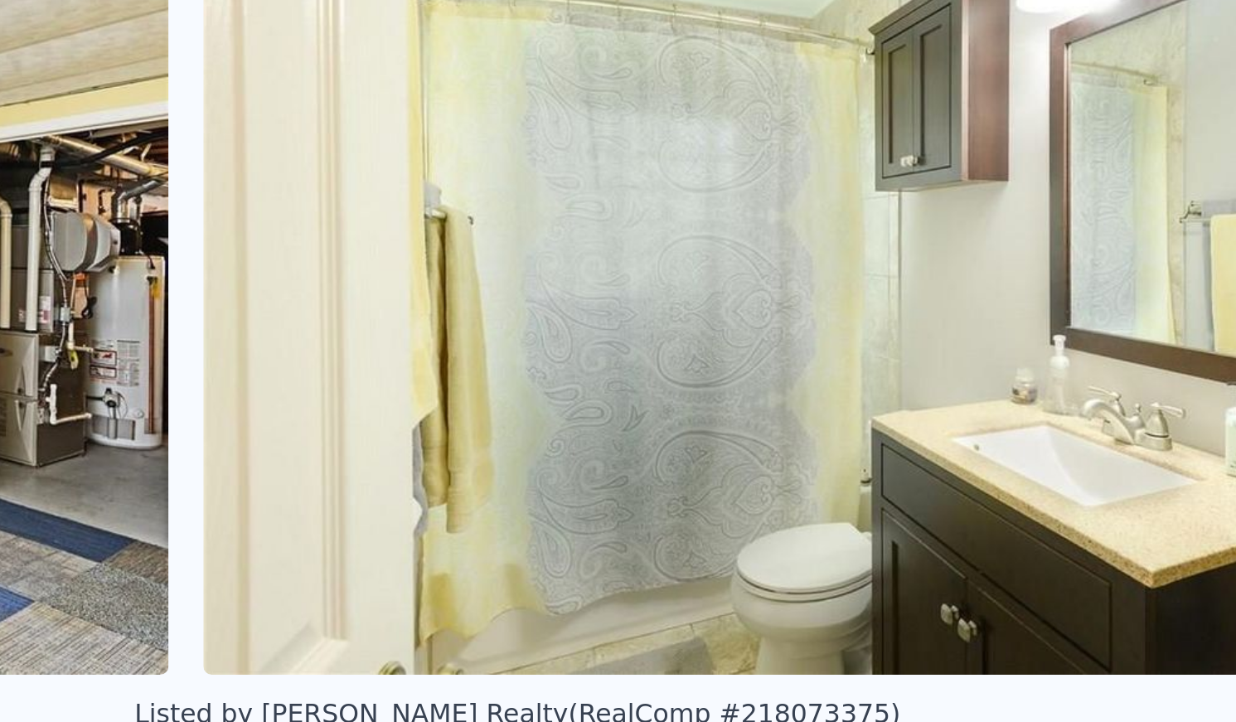
scroll to position [75, 0]
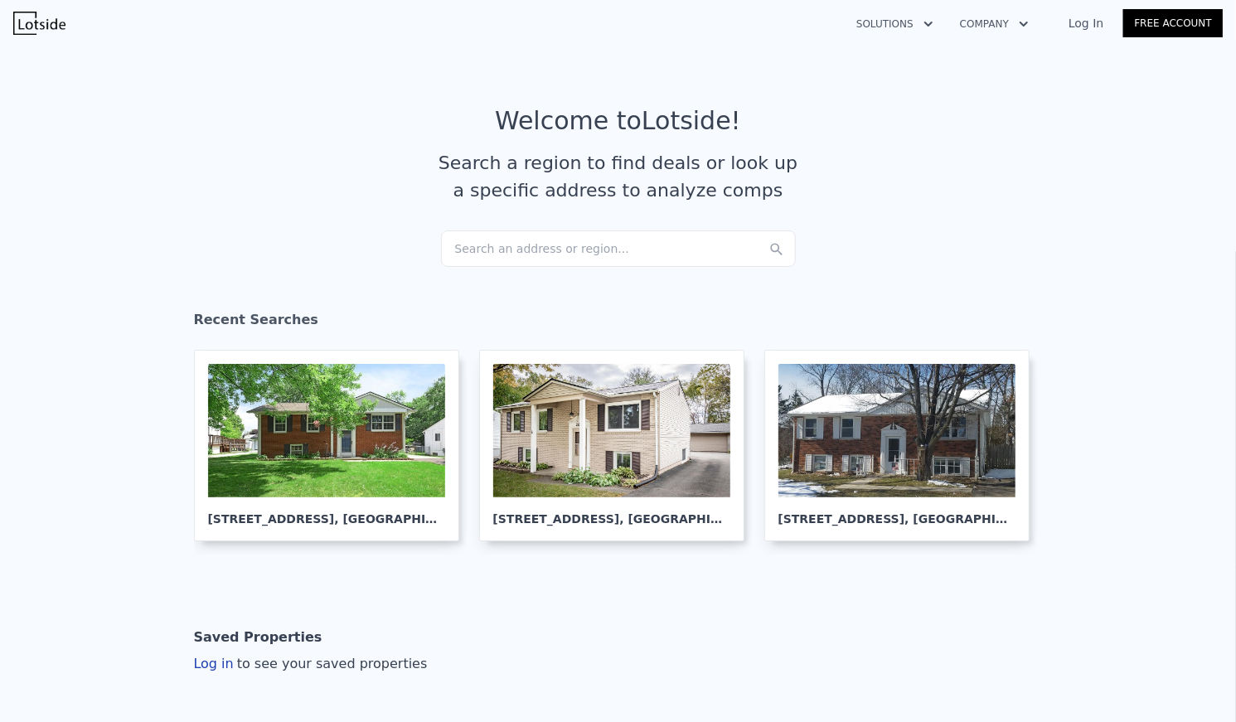
click at [565, 251] on div "Search an address or region..." at bounding box center [618, 248] width 355 height 36
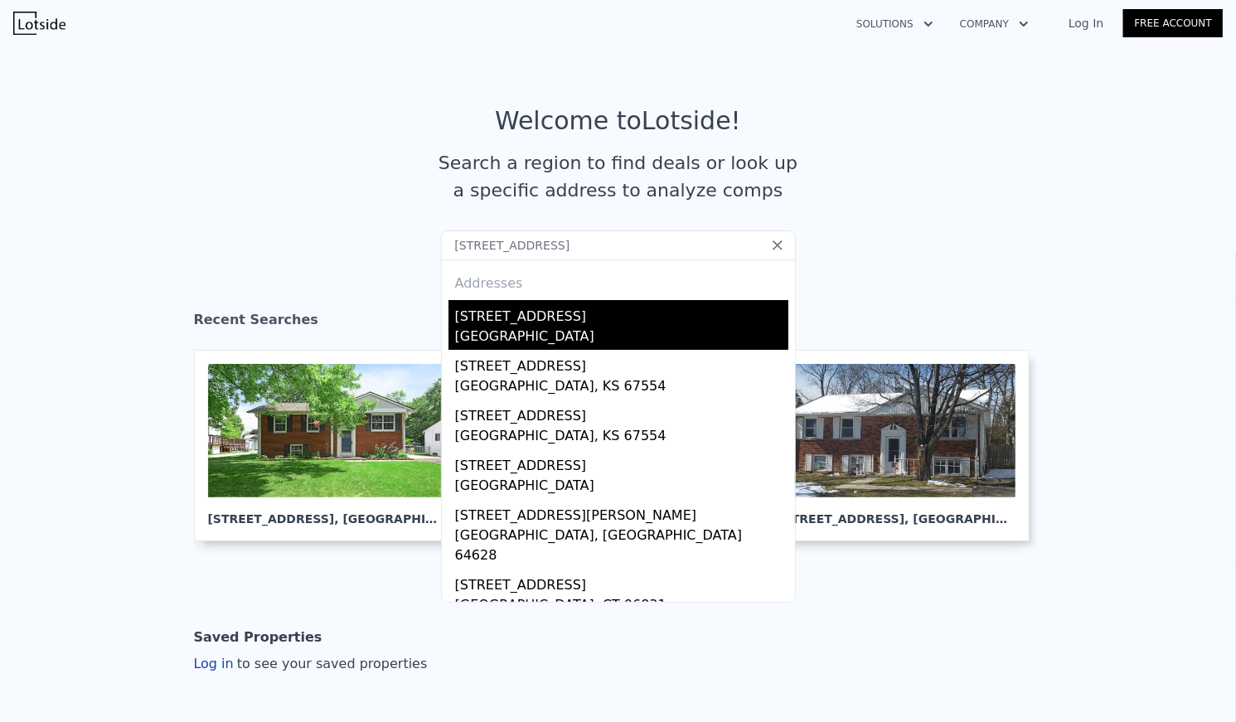
type input "620 lyon blvd"
click at [564, 322] on div "620 Lyon Blvd" at bounding box center [621, 313] width 333 height 27
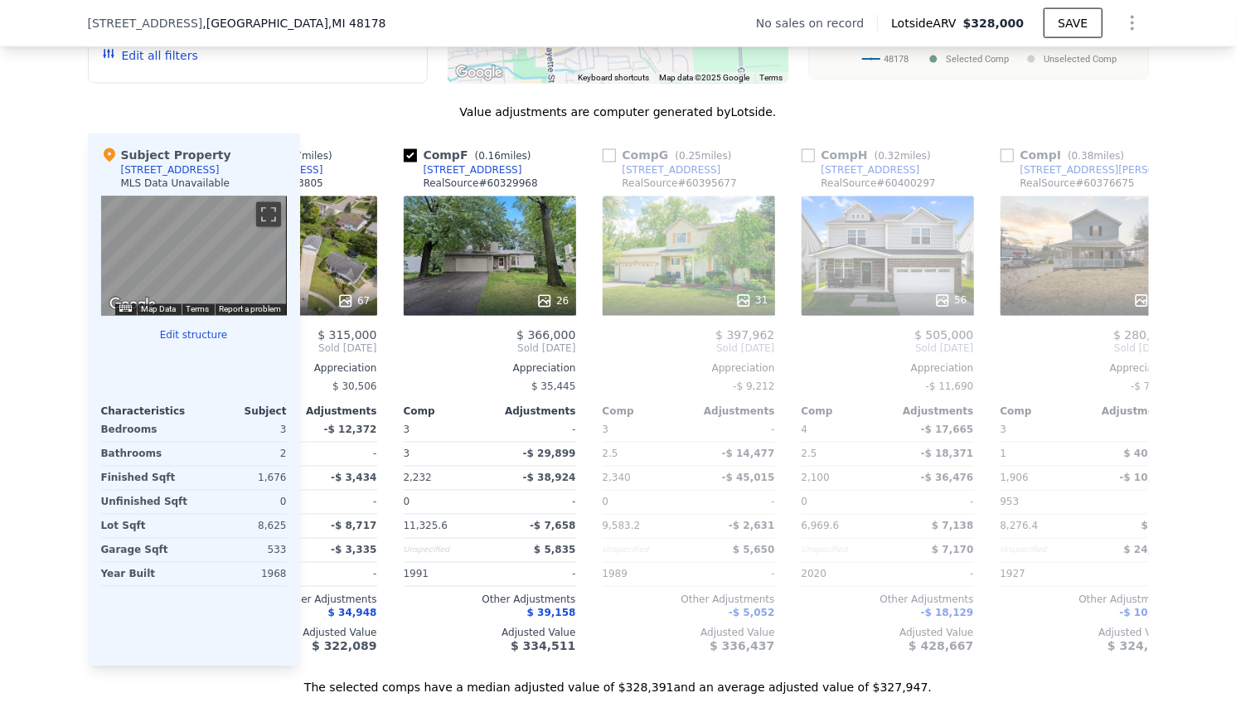
scroll to position [0, 914]
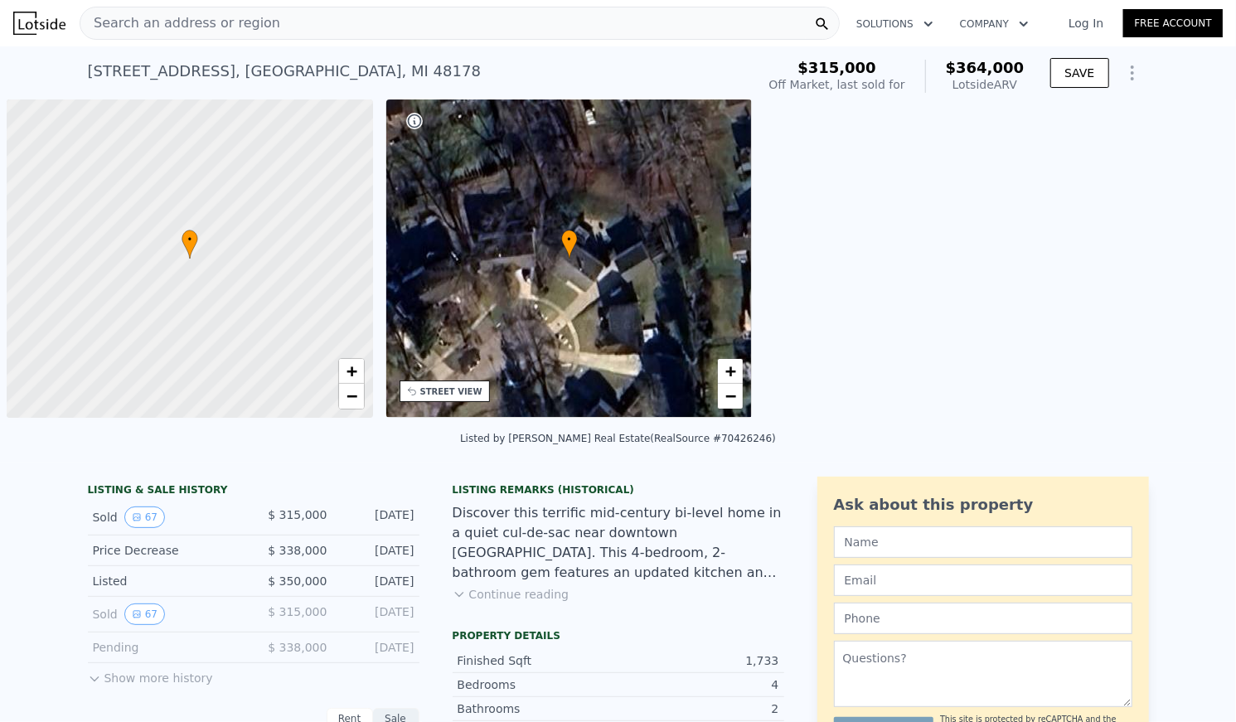
scroll to position [0, 6]
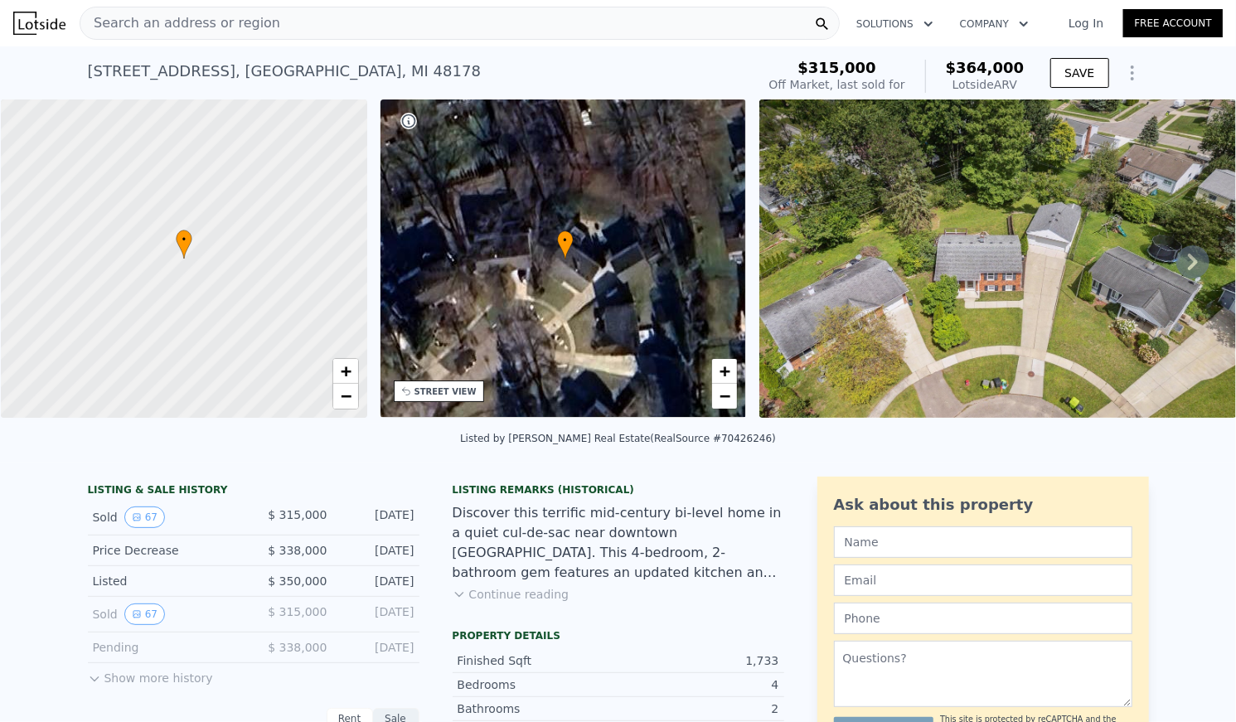
drag, startPoint x: 549, startPoint y: 263, endPoint x: 674, endPoint y: 126, distance: 185.4
click at [674, 126] on div "• + −" at bounding box center [564, 258] width 366 height 318
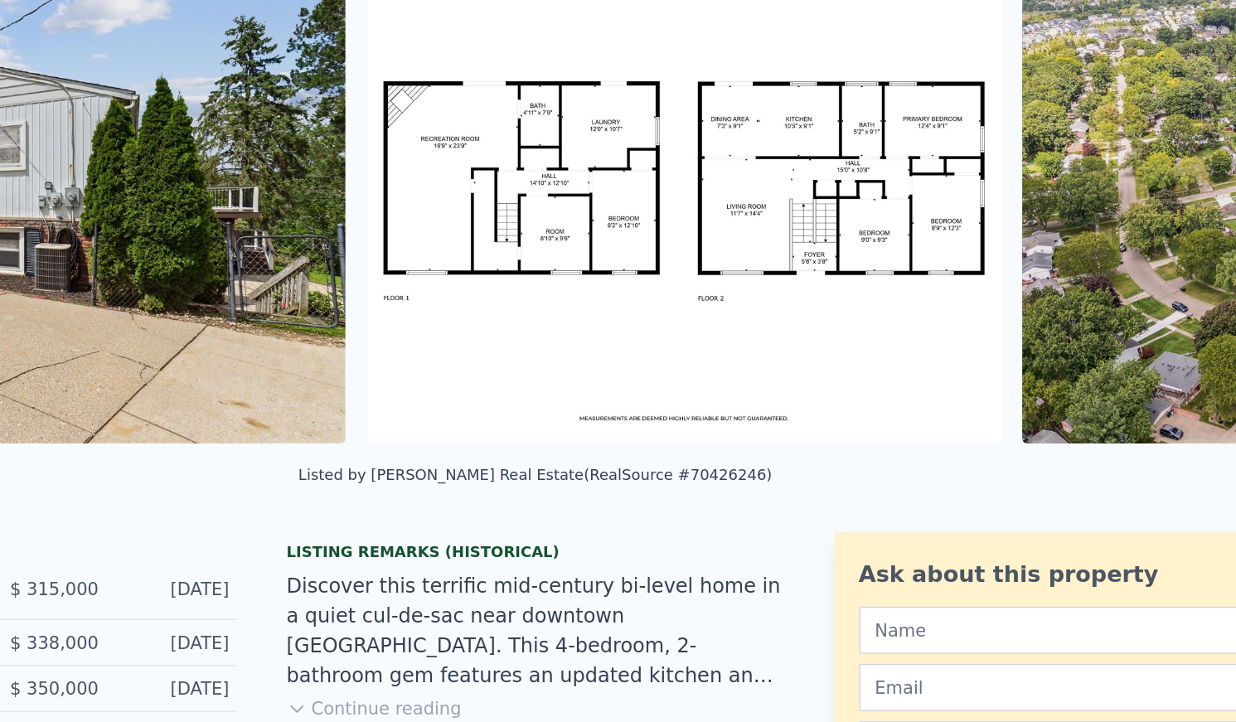
scroll to position [0, 23835]
